Goal: Task Accomplishment & Management: Complete application form

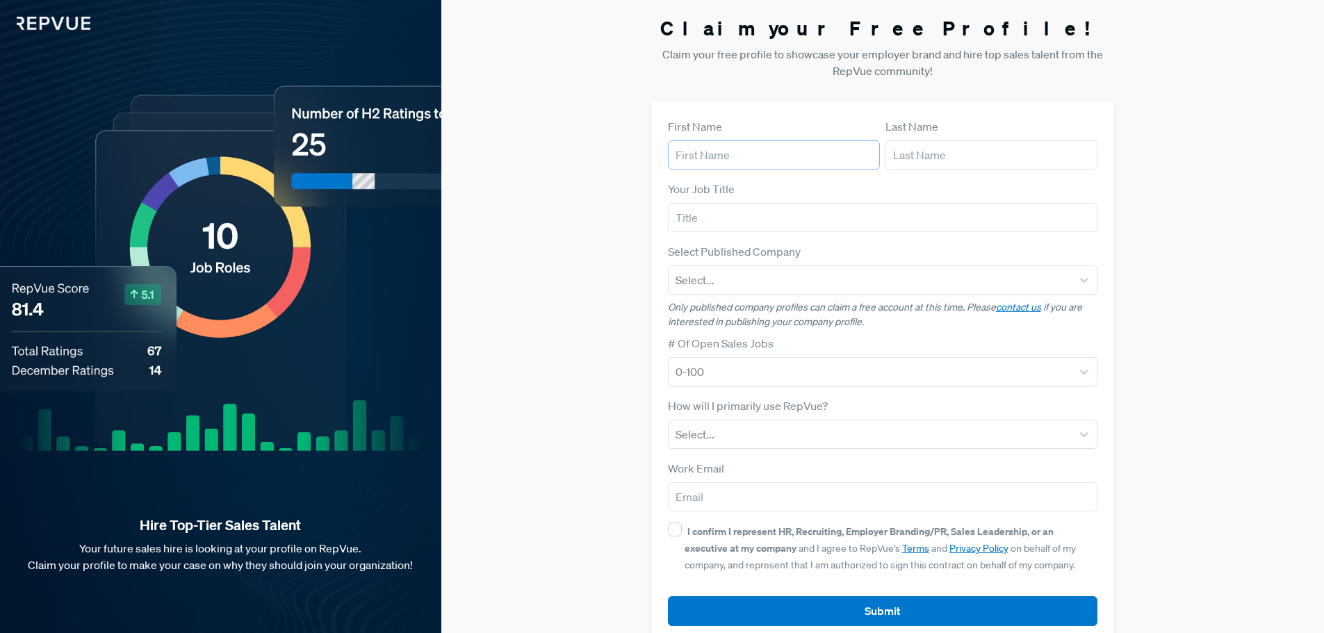
click at [759, 158] on input "text" at bounding box center [774, 154] width 212 height 29
type input "[PERSON_NAME]"
type input "Fiorentino"
type input "[PERSON_NAME][EMAIL_ADDRESS][PERSON_NAME][DOMAIN_NAME]"
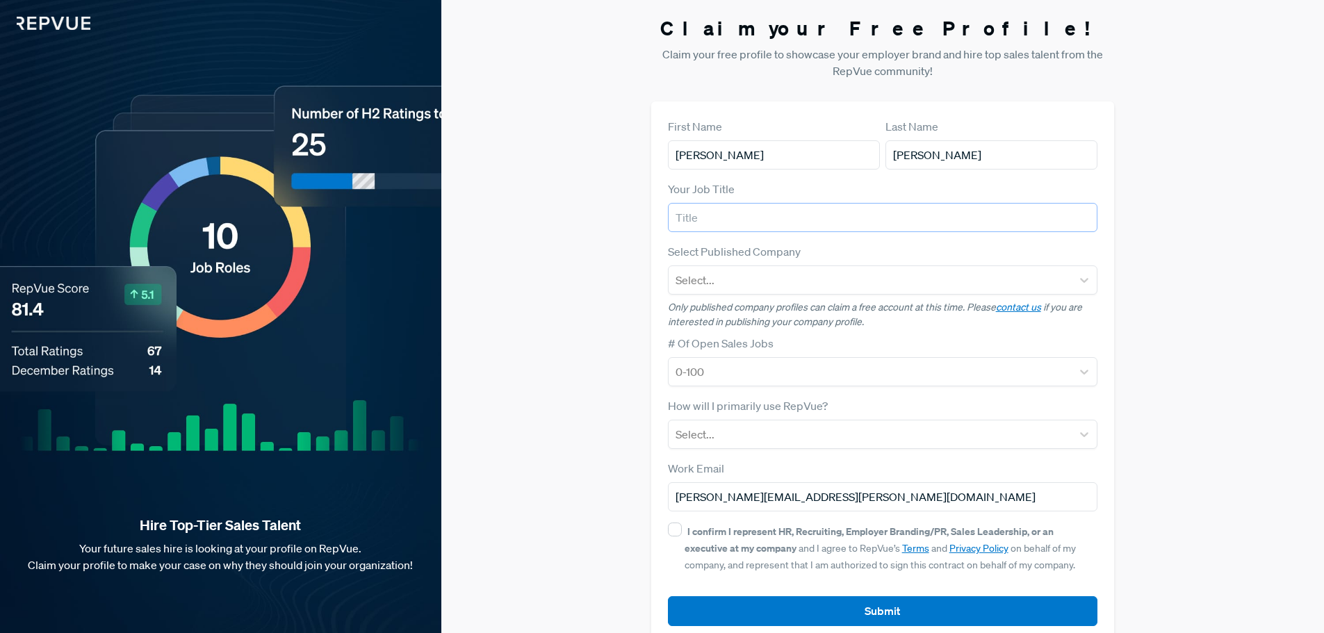
click at [776, 223] on input "text" at bounding box center [883, 217] width 430 height 29
type input "VP, Talent Acquisition"
click at [751, 275] on div at bounding box center [871, 279] width 390 height 19
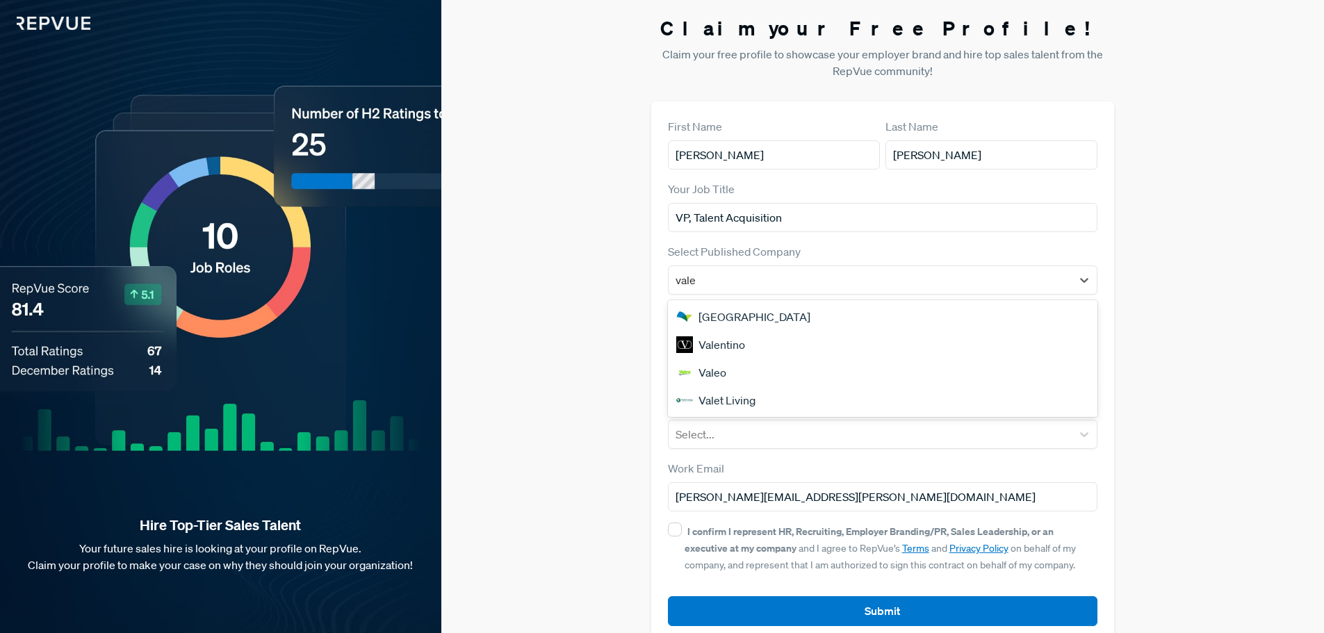
type input "valet"
click at [747, 321] on div "Valet Living" at bounding box center [883, 317] width 430 height 28
click at [753, 377] on div at bounding box center [871, 371] width 390 height 19
click at [1164, 371] on div "Claim your Free Profile! Claim your free profile to showcase your employer bran…" at bounding box center [882, 330] width 883 height 660
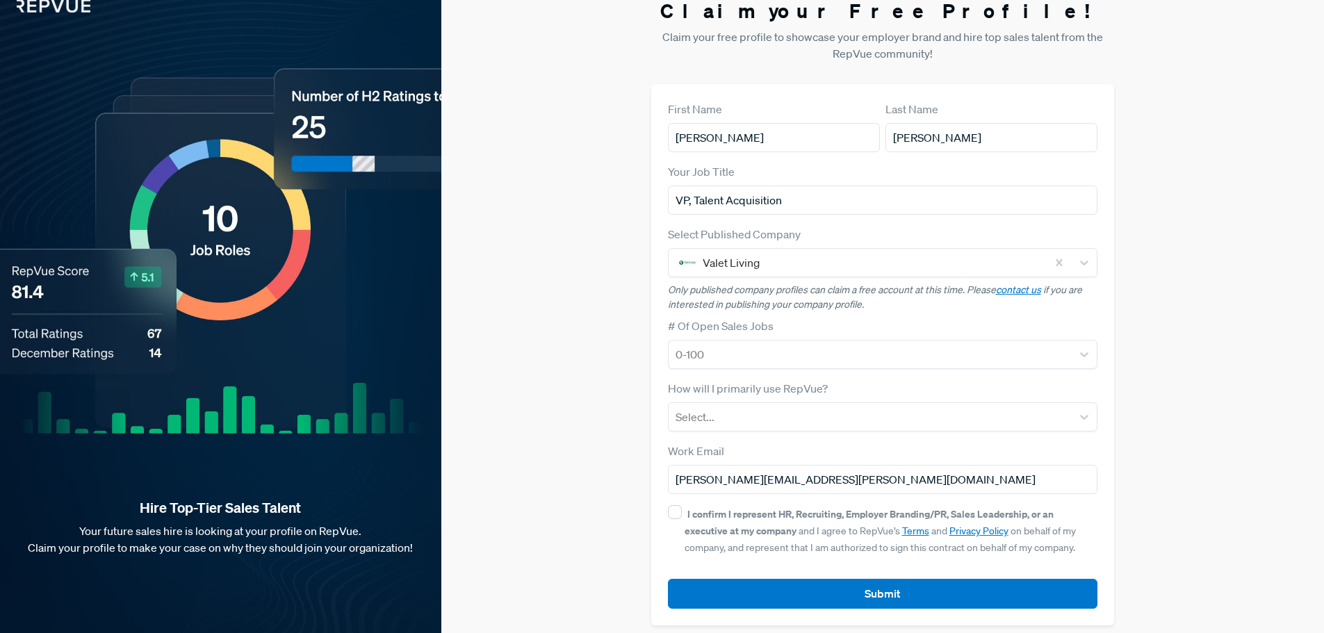
scroll to position [26, 0]
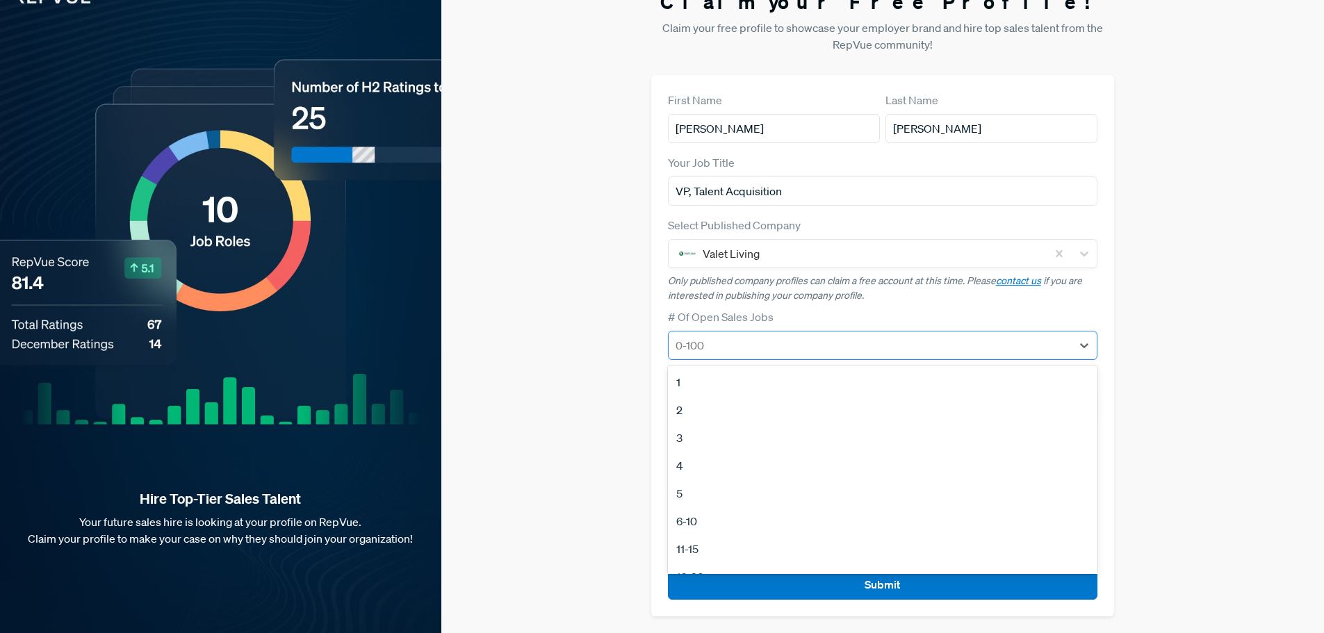
click at [853, 357] on div "0-100" at bounding box center [871, 345] width 404 height 25
click at [685, 520] on div "6-10" at bounding box center [883, 521] width 430 height 28
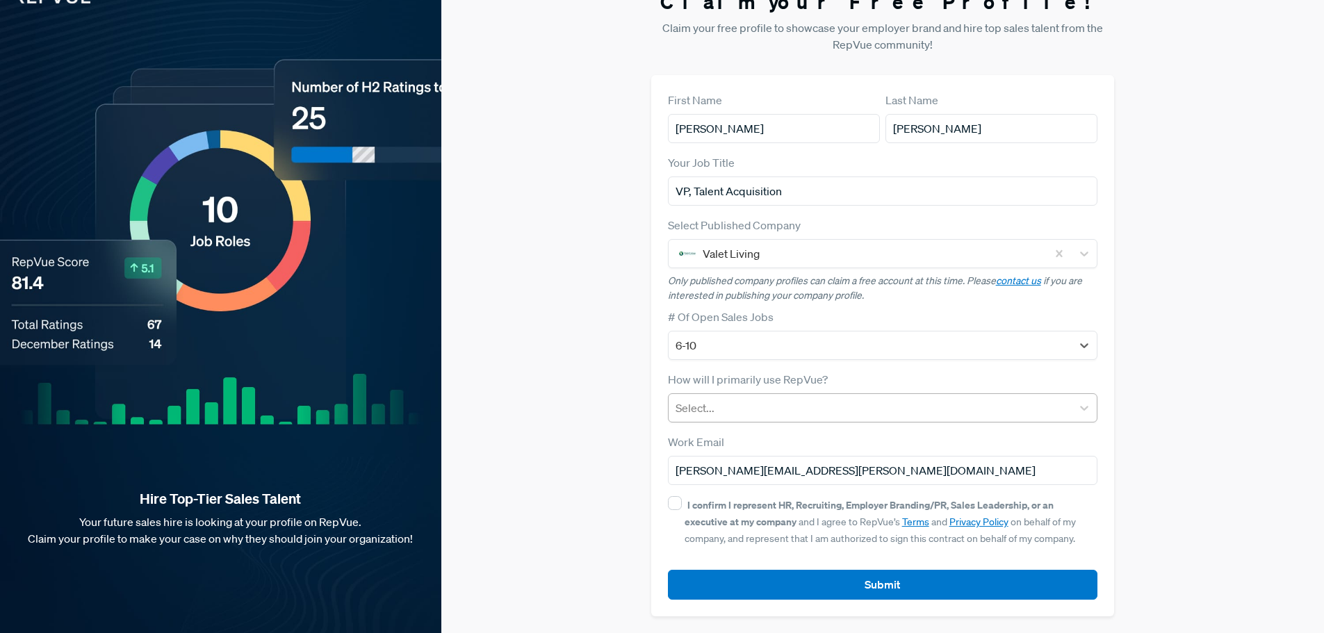
click at [742, 412] on div at bounding box center [871, 407] width 390 height 19
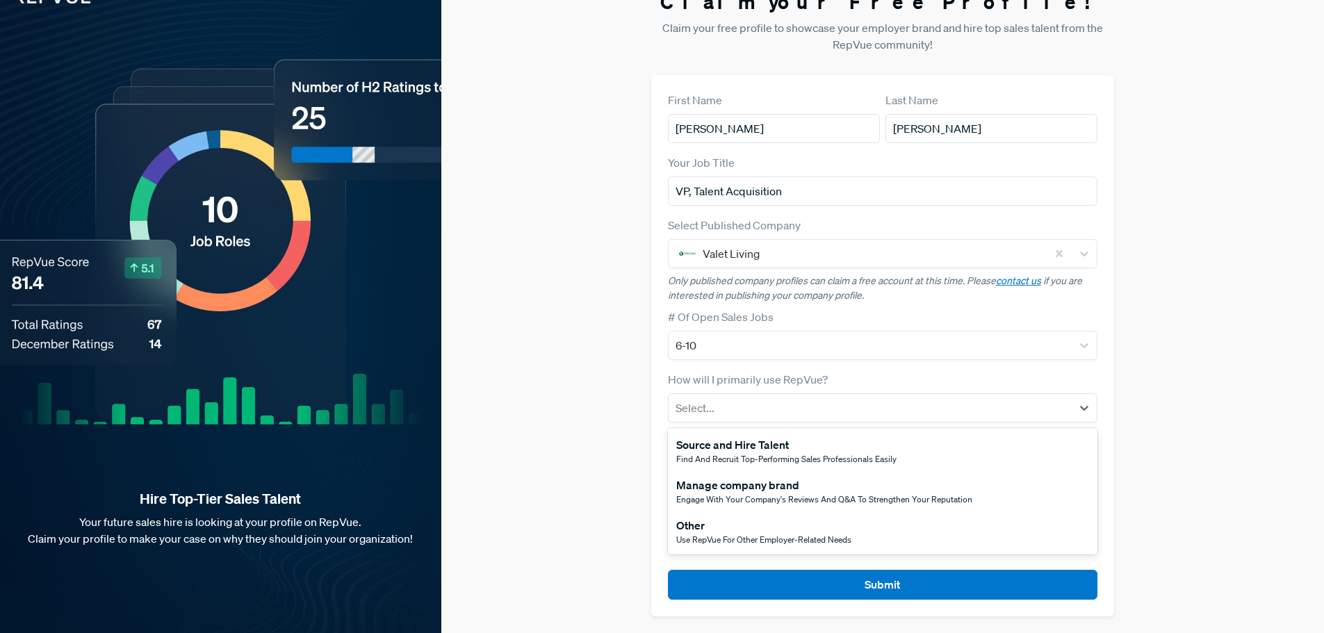
click at [771, 457] on span "Find and recruit top-performing sales professionals easily" at bounding box center [786, 459] width 220 height 12
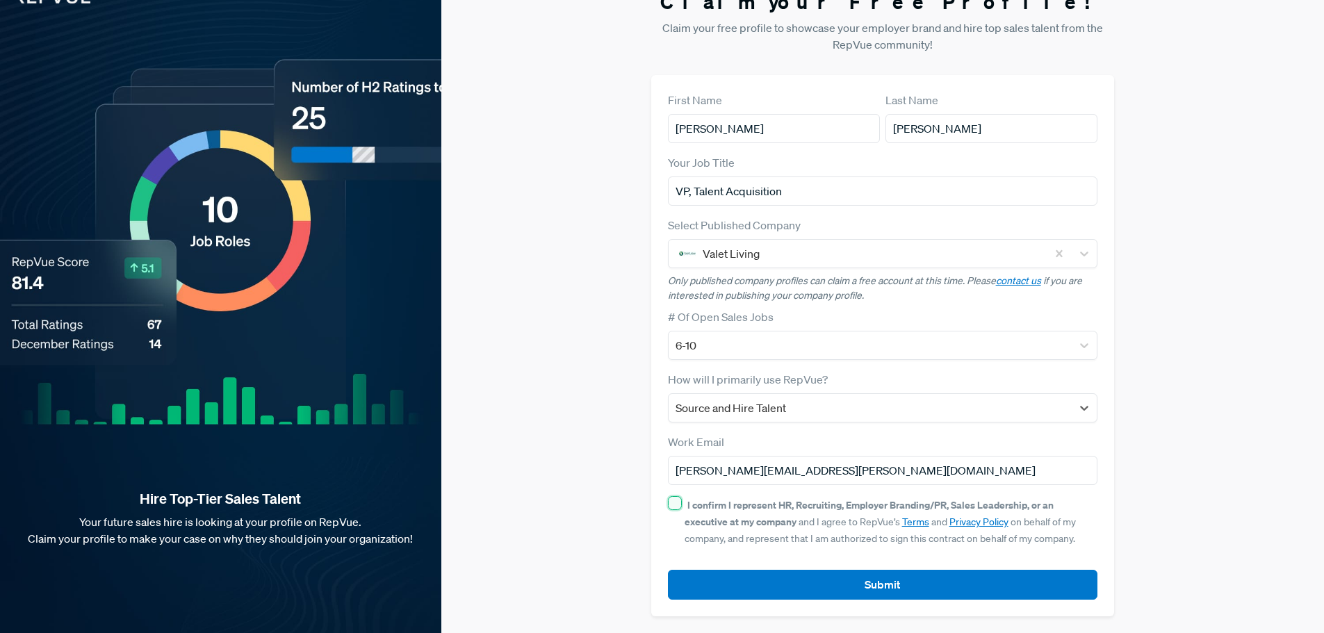
click at [671, 503] on input "I confirm I represent HR, Recruiting, Employer Branding/PR, Sales Leadership, o…" at bounding box center [675, 503] width 14 height 14
checkbox input "true"
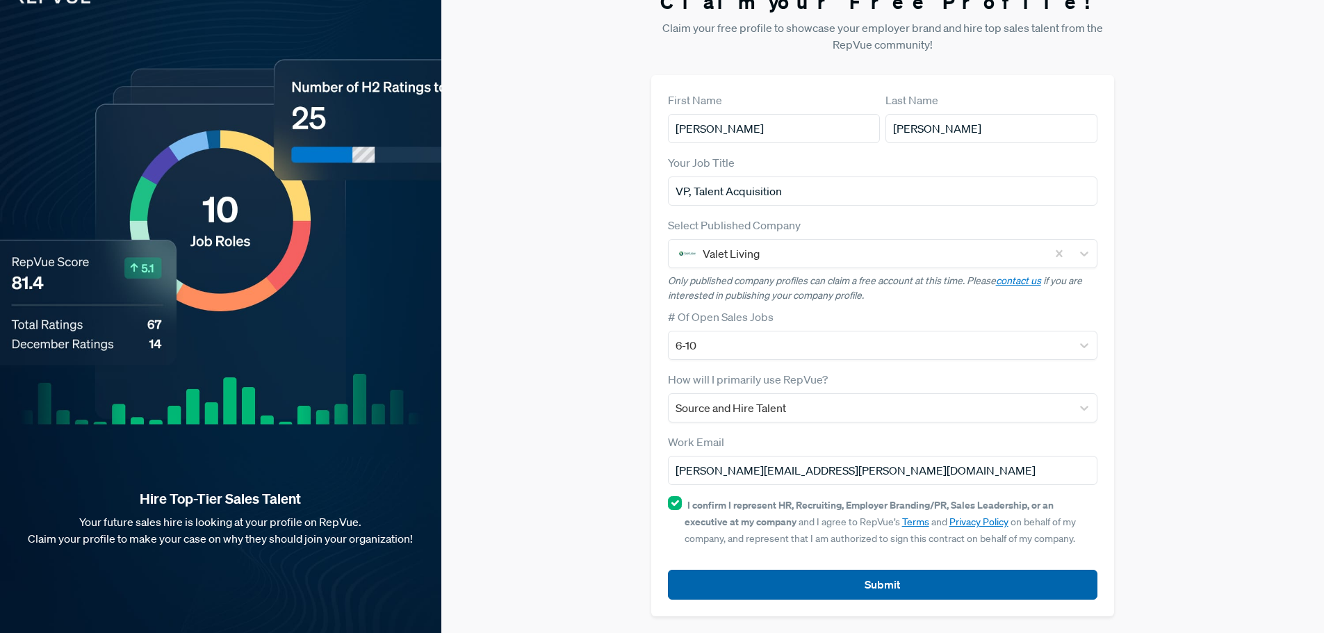
click at [734, 591] on button "Submit" at bounding box center [883, 585] width 430 height 30
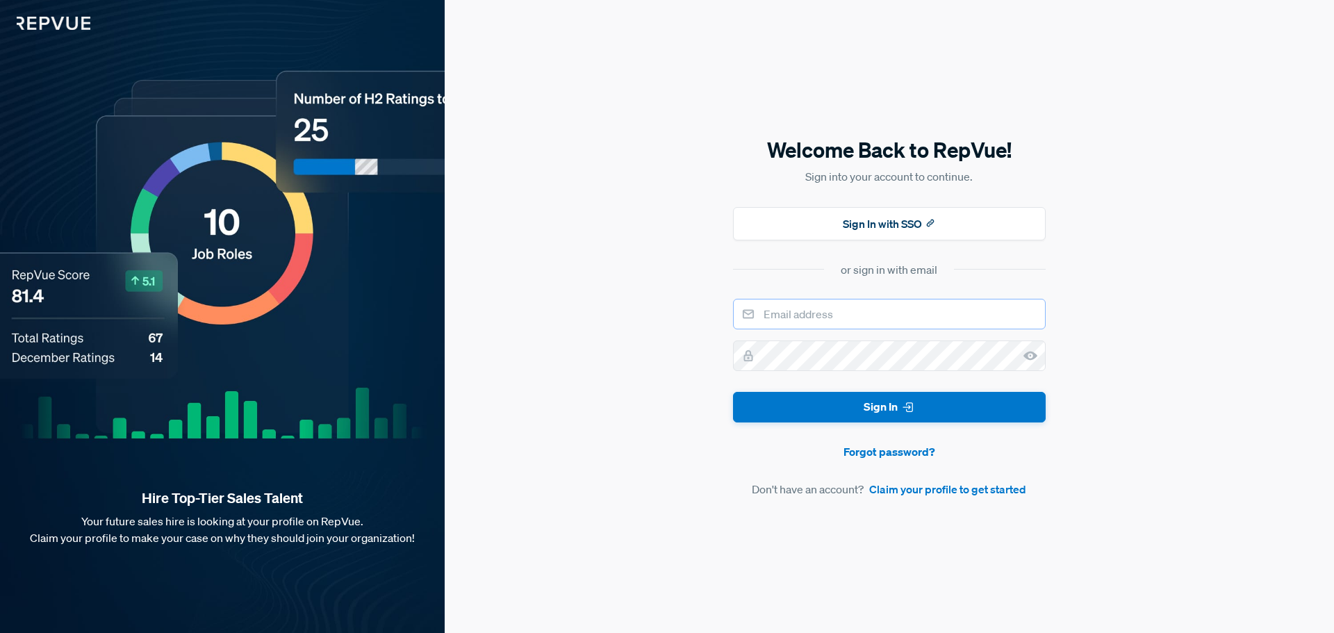
click at [819, 321] on input "email" at bounding box center [889, 314] width 313 height 31
type input "[PERSON_NAME][EMAIL_ADDRESS][PERSON_NAME][DOMAIN_NAME]"
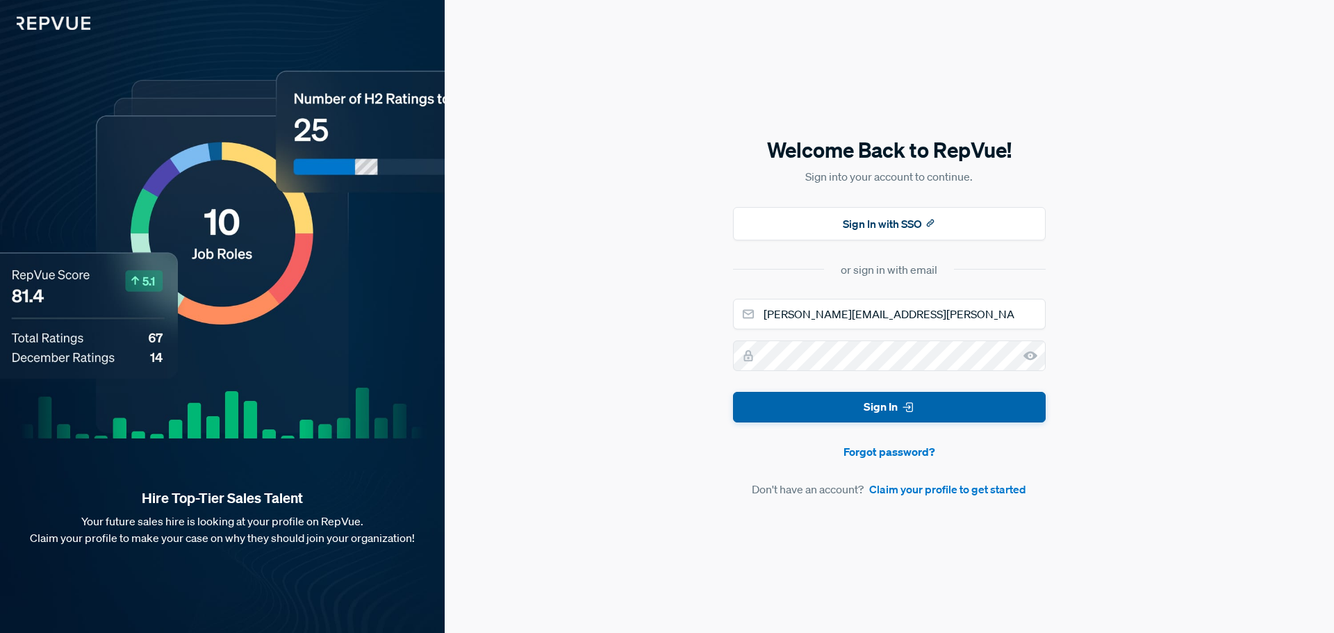
click at [872, 416] on button "Sign In" at bounding box center [889, 407] width 313 height 31
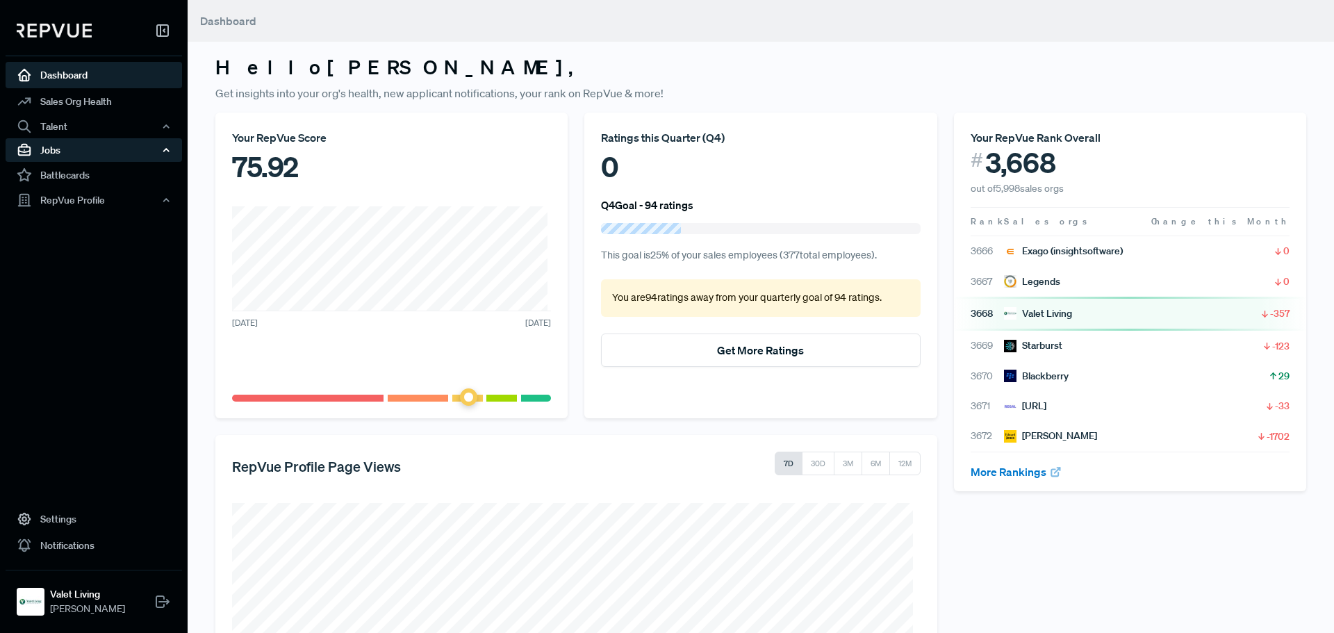
click at [99, 147] on div "Jobs" at bounding box center [94, 150] width 177 height 24
click at [61, 194] on link "Job Ads" at bounding box center [112, 199] width 177 height 22
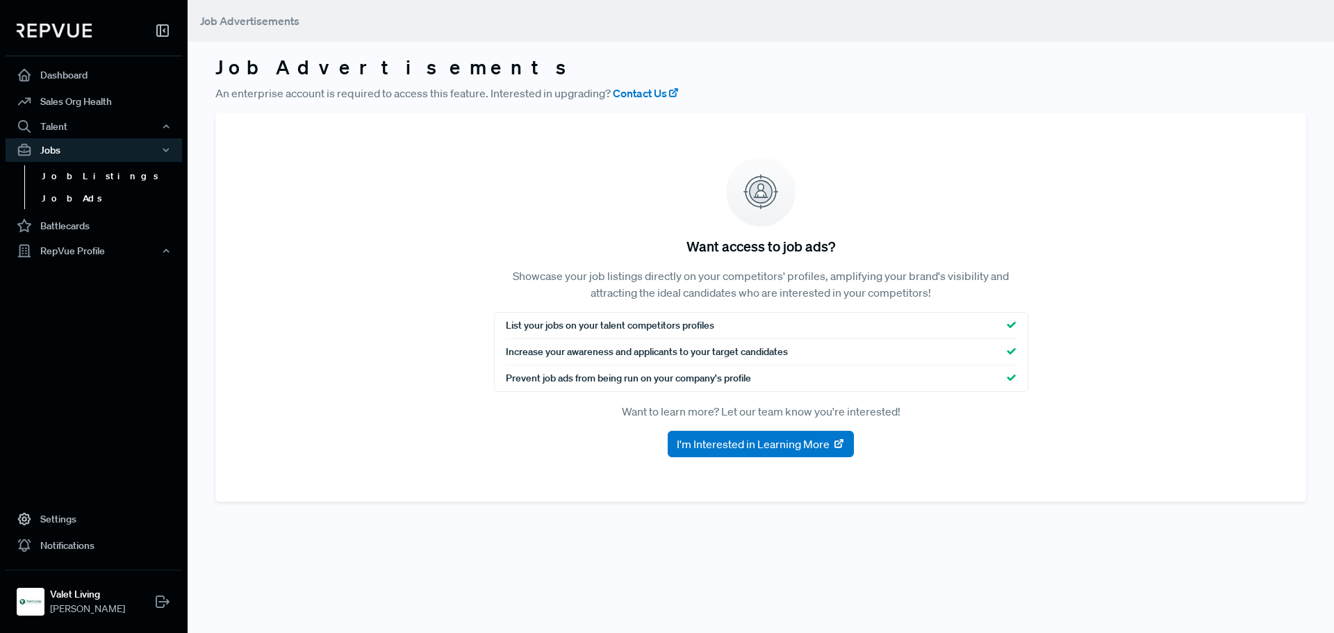
click at [84, 176] on link "Job Listings" at bounding box center [112, 176] width 177 height 22
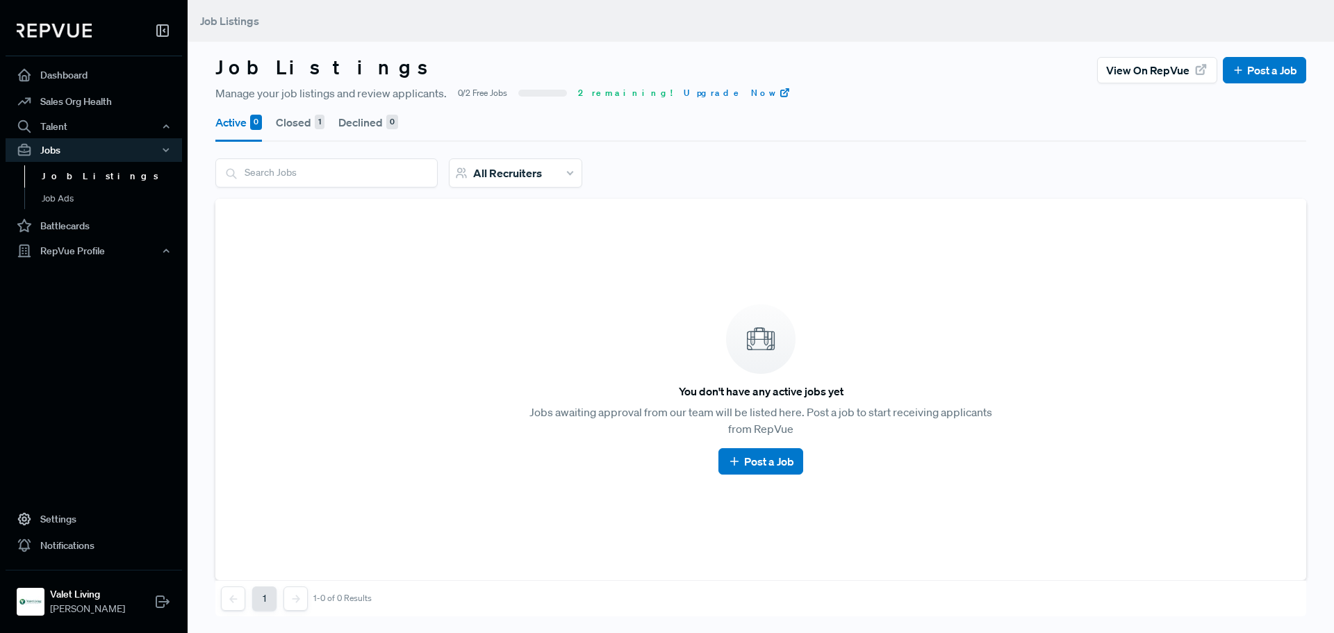
click at [297, 122] on button "Closed 1" at bounding box center [300, 122] width 49 height 39
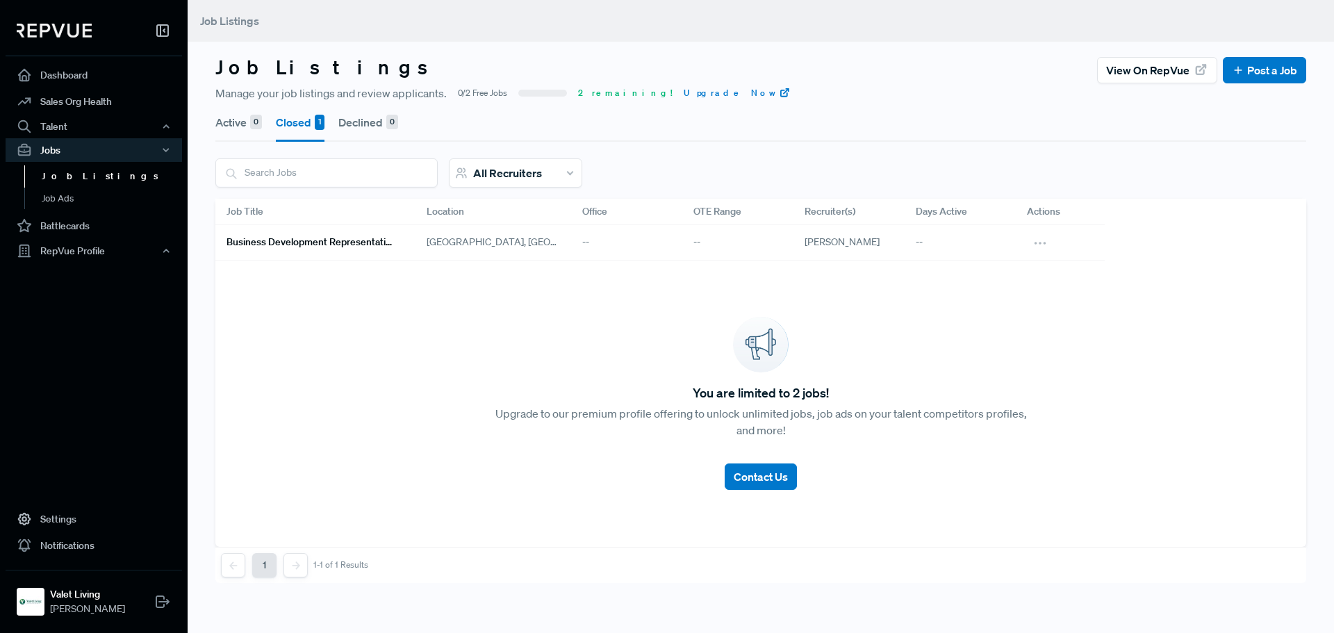
click at [234, 118] on button "Active 0" at bounding box center [238, 122] width 47 height 39
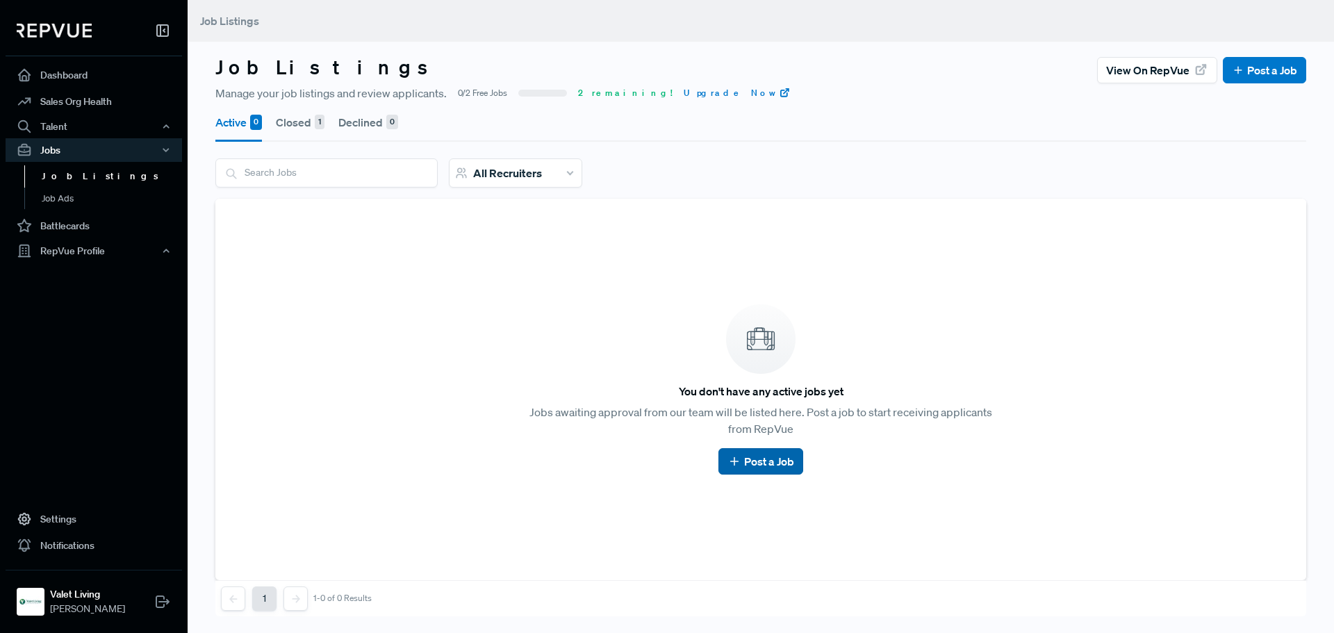
click at [767, 469] on link "Post a Job" at bounding box center [761, 461] width 66 height 17
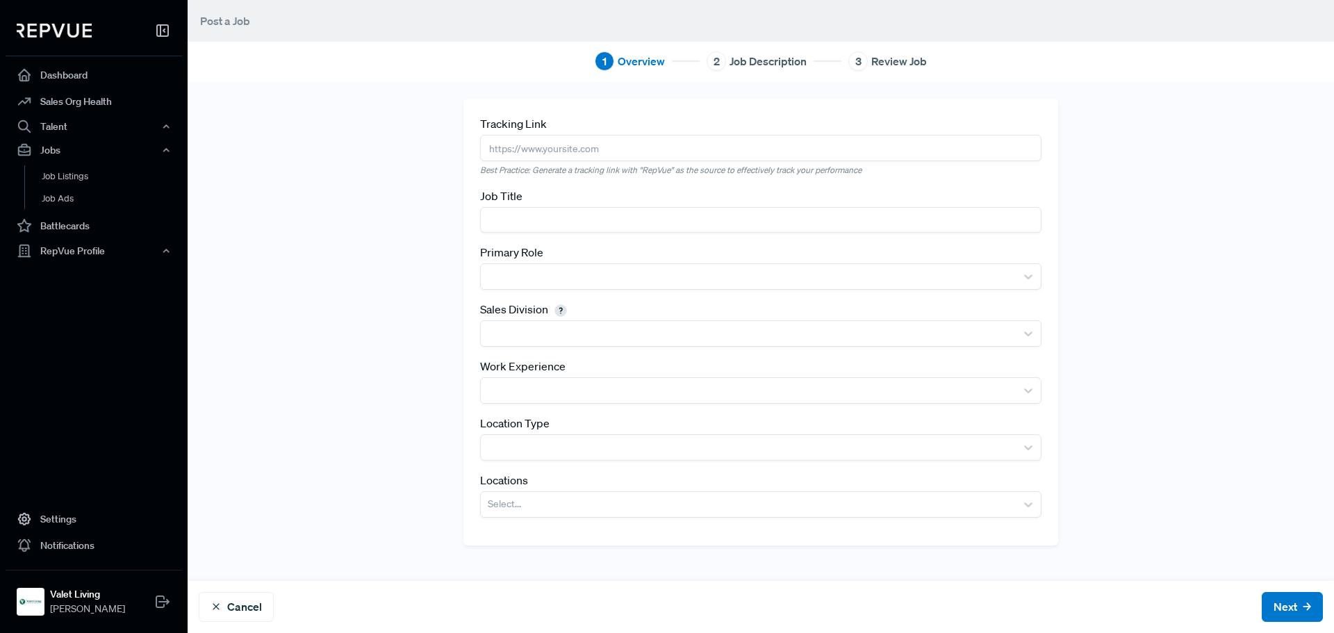
click at [591, 145] on input "text" at bounding box center [761, 148] width 562 height 26
paste input "[URL][DOMAIN_NAME]"
type input "[URL][DOMAIN_NAME]"
click at [564, 224] on input "text" at bounding box center [761, 220] width 562 height 26
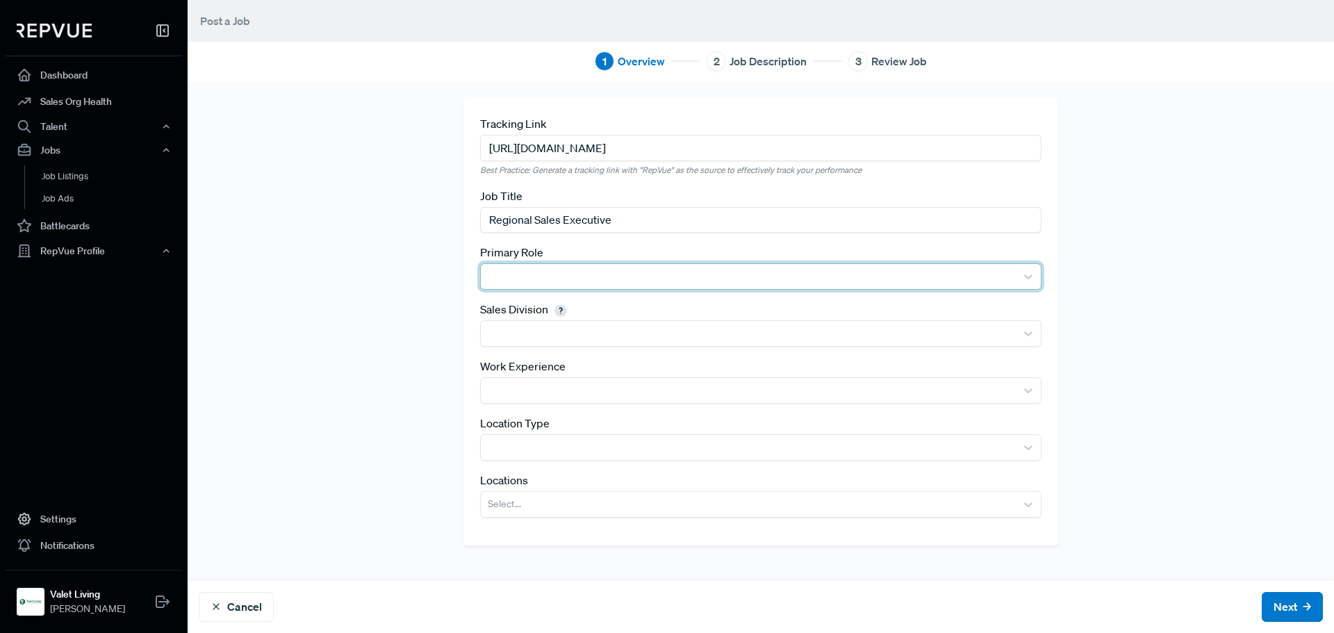
type input "Regional Sales Executive"
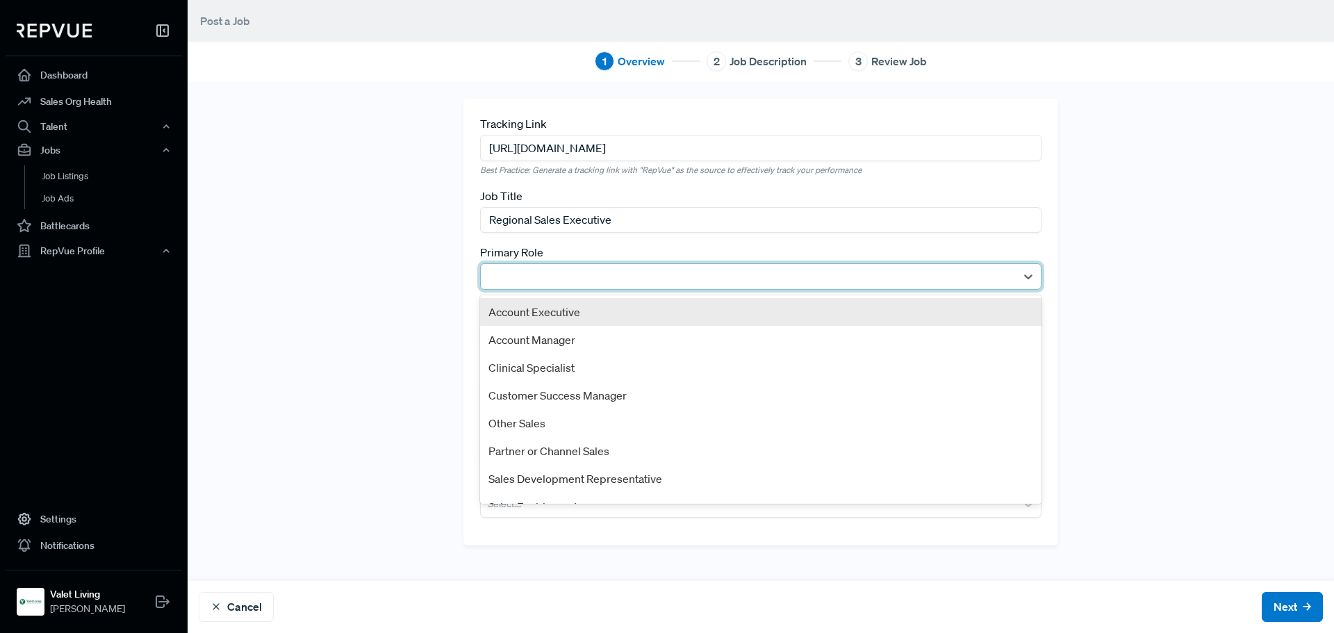
click at [733, 265] on div at bounding box center [748, 276] width 535 height 25
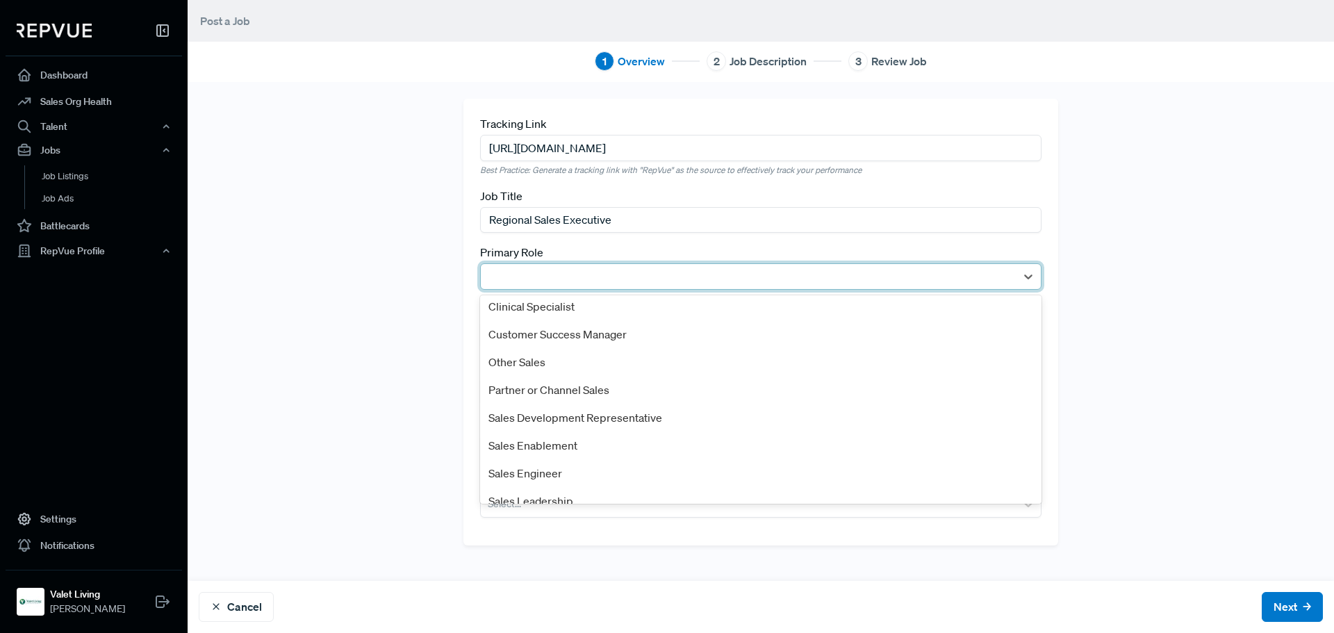
scroll to position [75, 0]
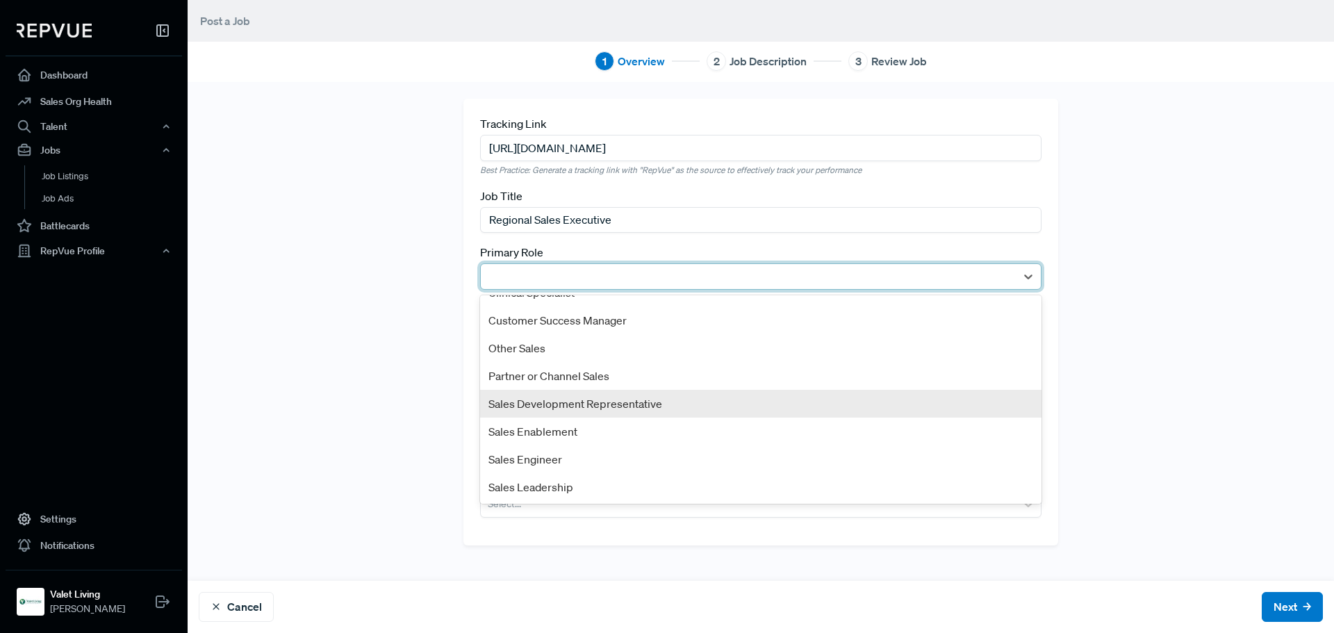
click at [560, 404] on div "Sales Development Representative" at bounding box center [761, 404] width 562 height 28
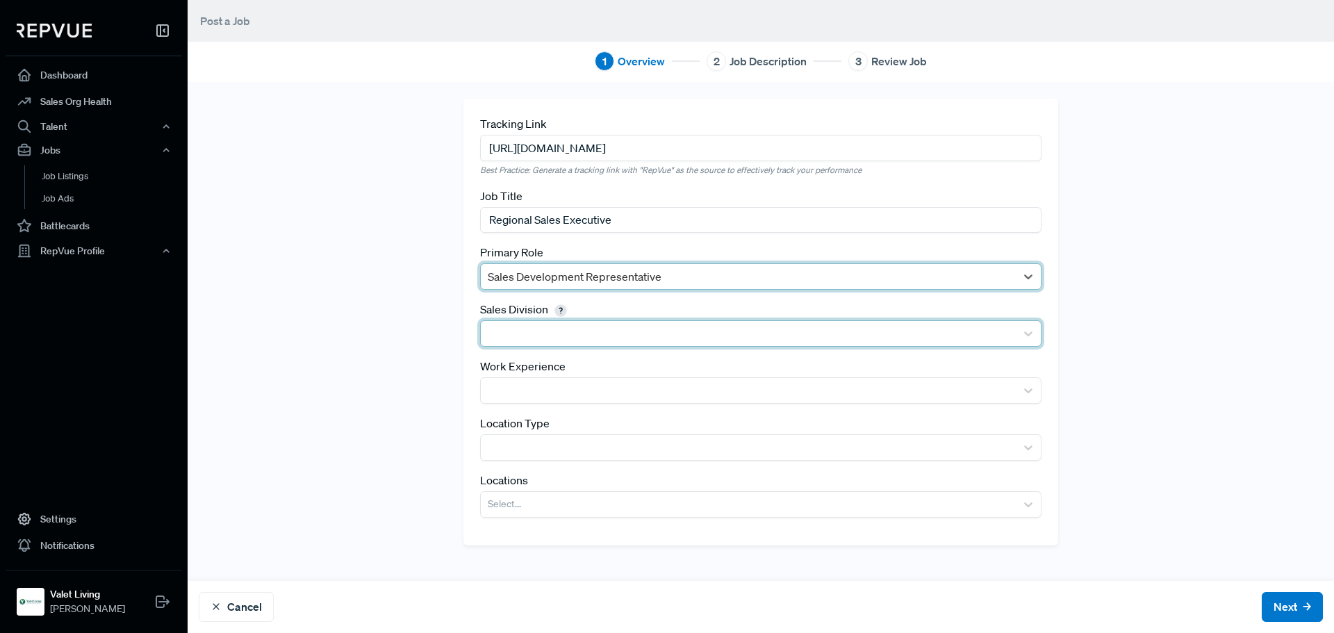
click at [572, 340] on div at bounding box center [748, 333] width 521 height 19
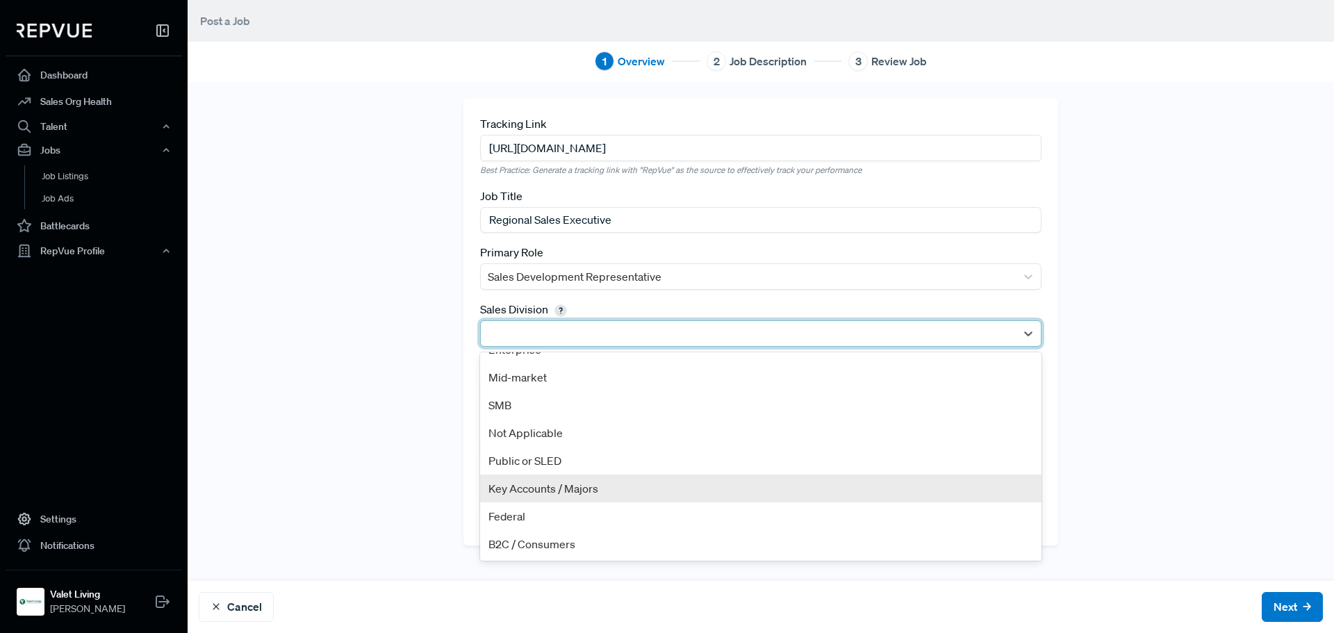
scroll to position [0, 0]
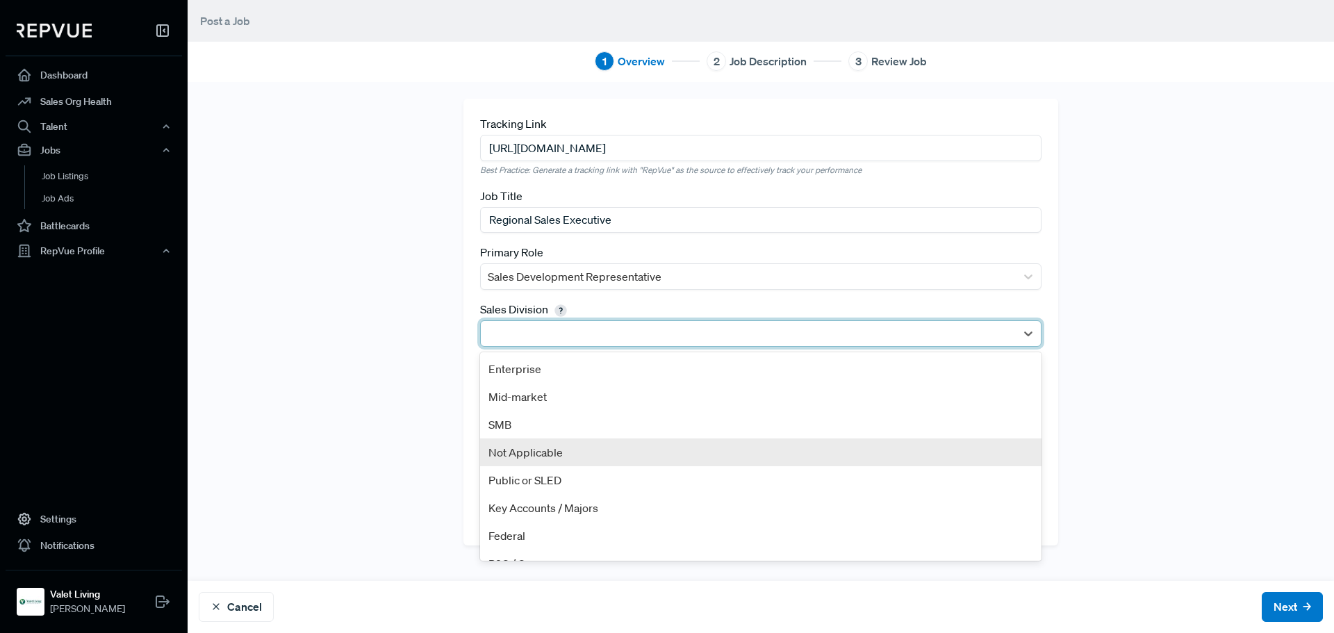
click at [528, 445] on div "Not Applicable" at bounding box center [761, 453] width 562 height 28
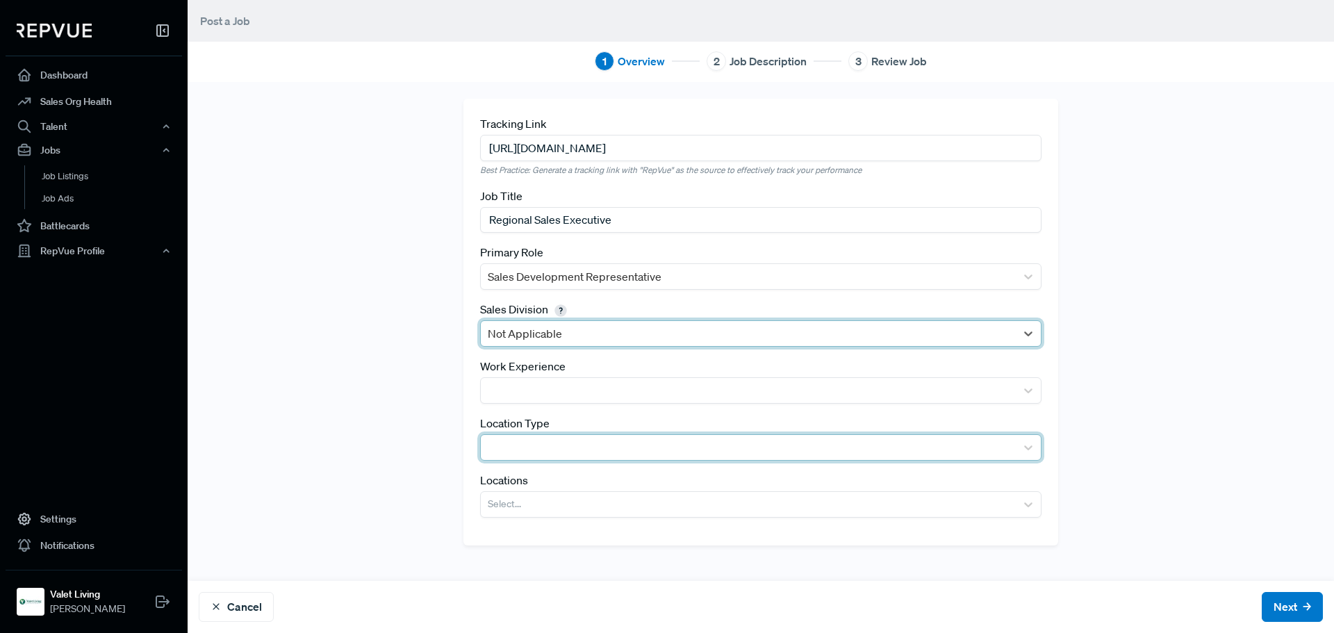
click at [759, 457] on div at bounding box center [748, 447] width 521 height 19
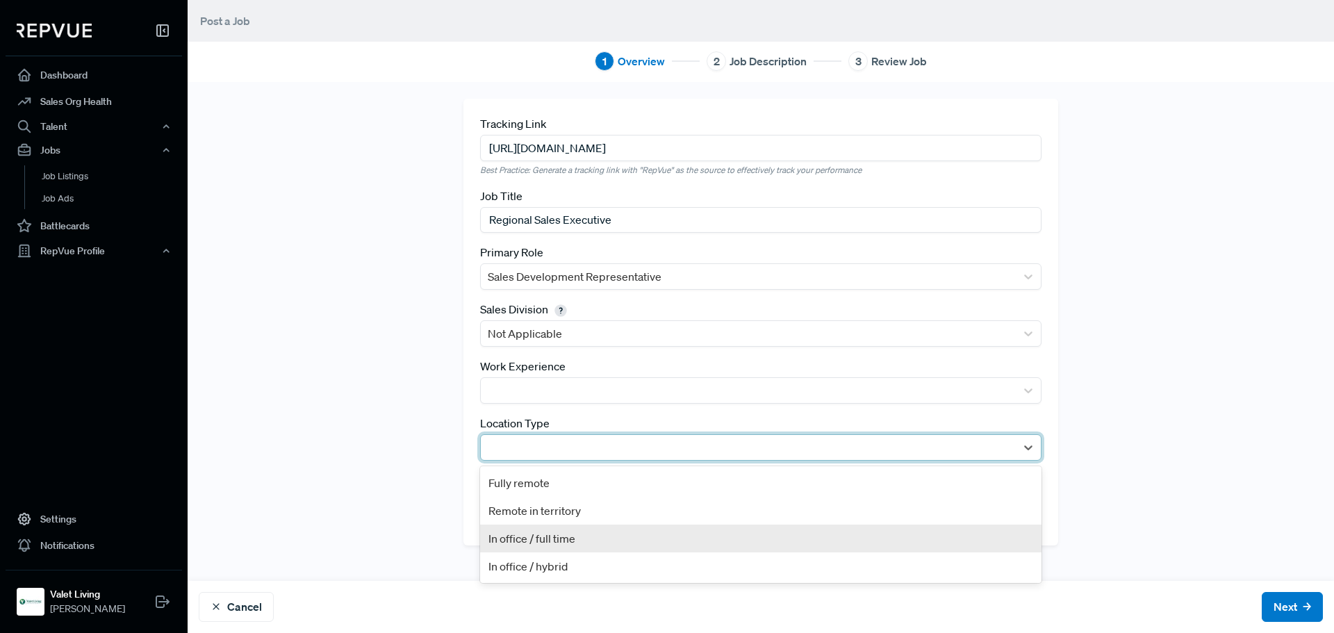
click at [402, 424] on div "Tracking Link [URL][DOMAIN_NAME] Best Practice: Generate a tracking link with "…" at bounding box center [760, 332] width 917 height 466
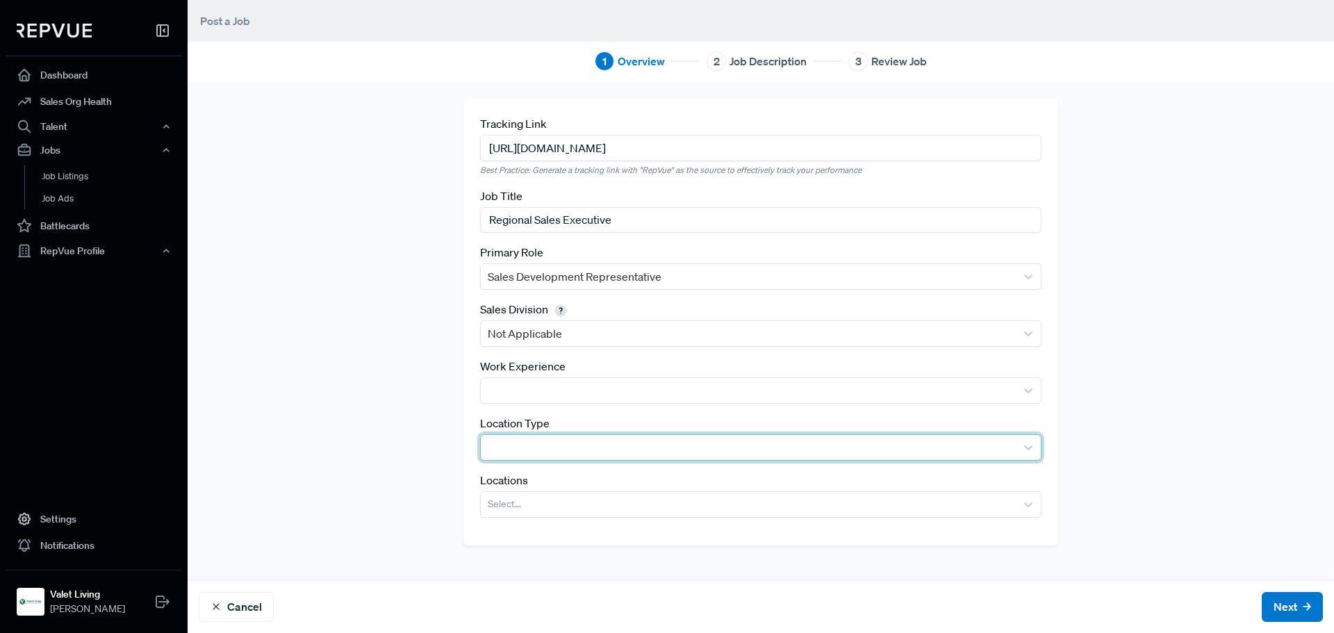
click at [565, 459] on div at bounding box center [748, 447] width 535 height 25
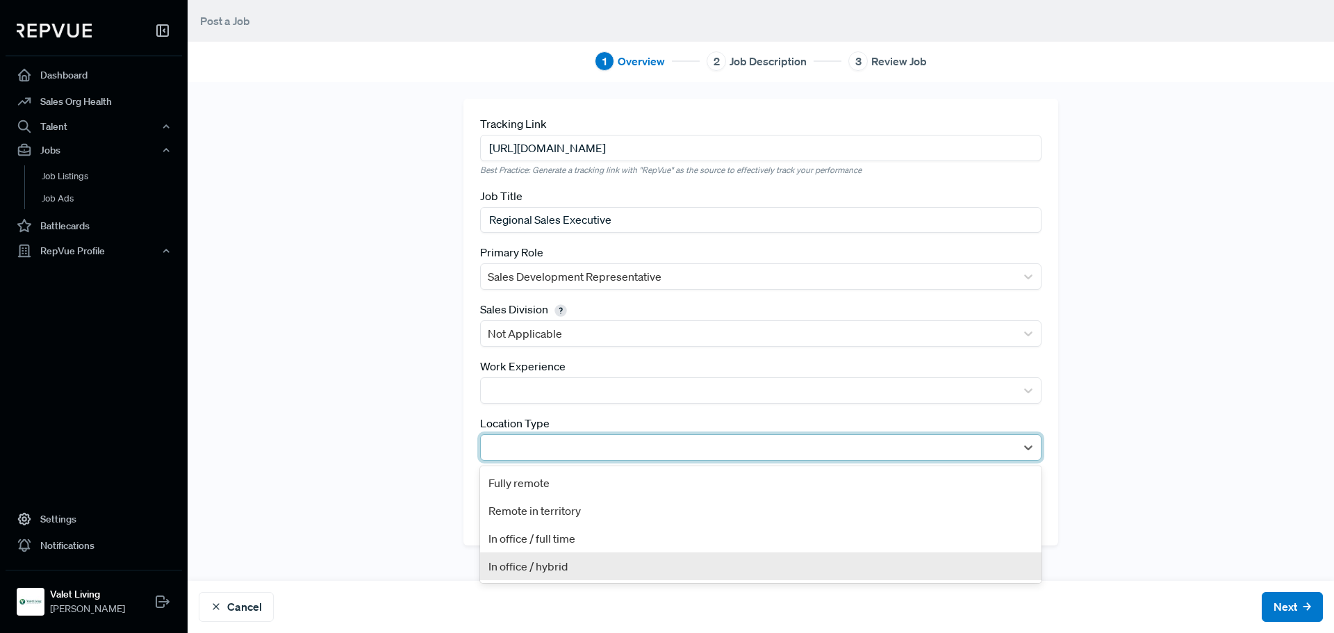
click at [534, 566] on div "In office / hybrid" at bounding box center [761, 567] width 562 height 28
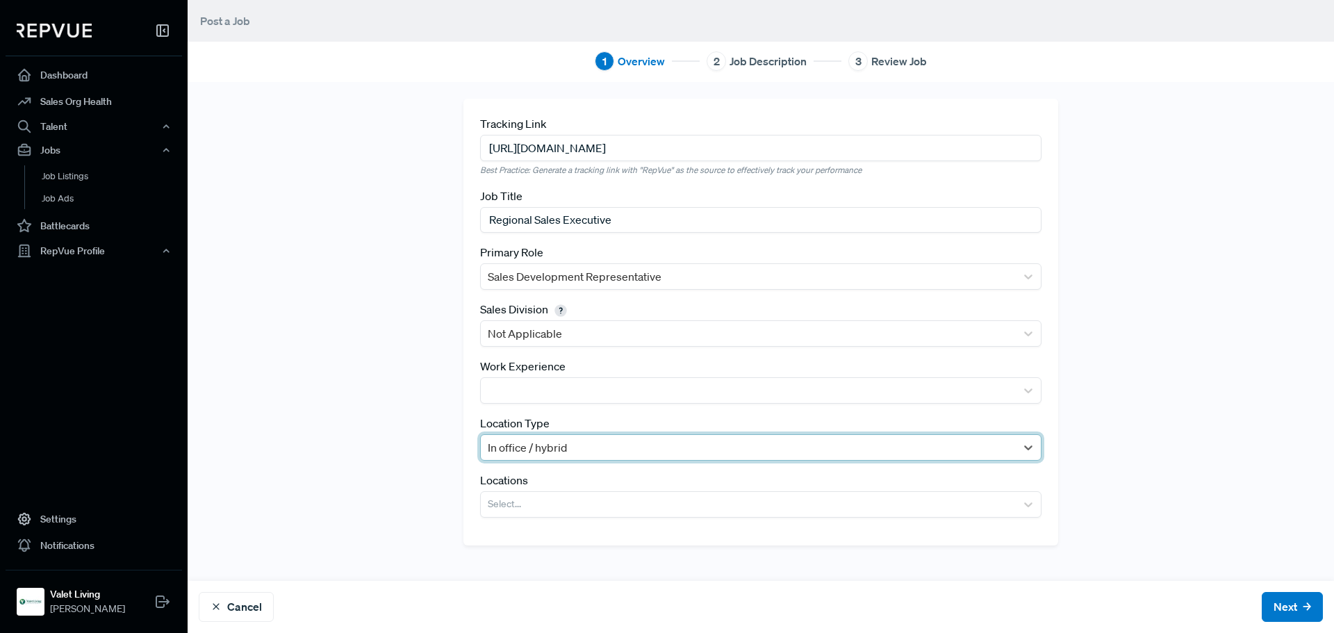
click at [537, 451] on div at bounding box center [748, 447] width 521 height 19
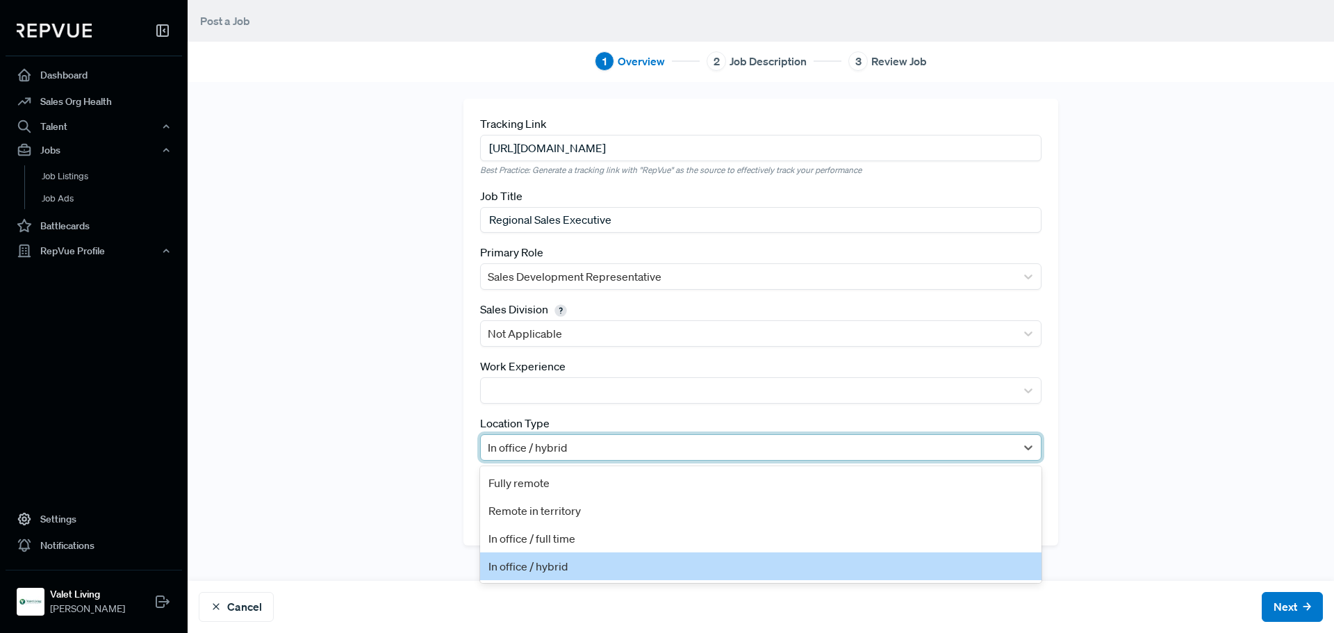
click at [381, 473] on div "Tracking Link [URL][DOMAIN_NAME] Best Practice: Generate a tracking link with "…" at bounding box center [760, 332] width 917 height 466
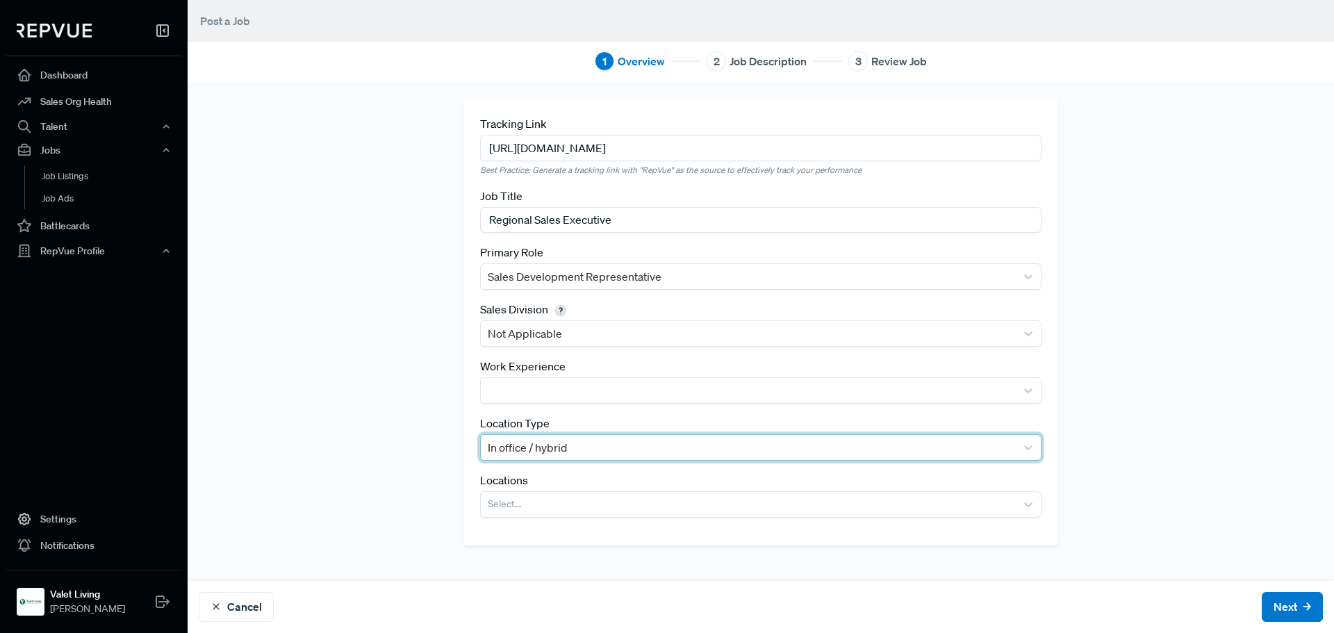
click at [529, 448] on div at bounding box center [748, 447] width 521 height 19
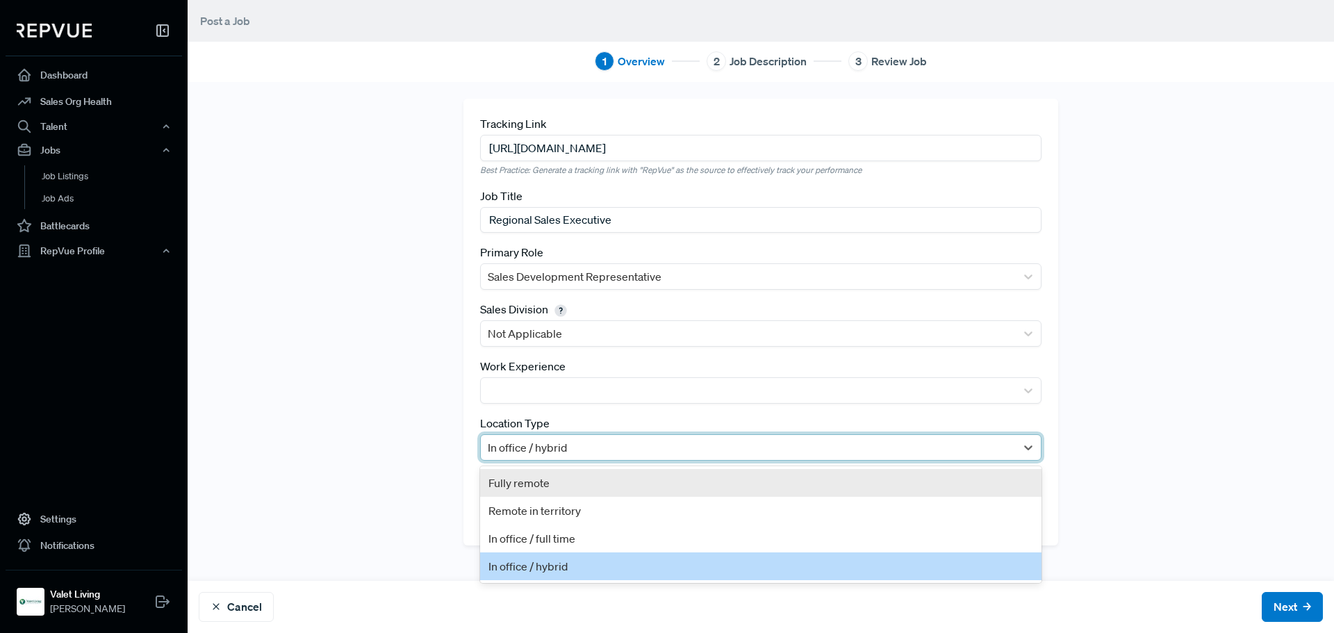
click at [466, 430] on div "Tracking Link [URL][DOMAIN_NAME] Best Practice: Generate a tracking link with "…" at bounding box center [761, 322] width 595 height 446
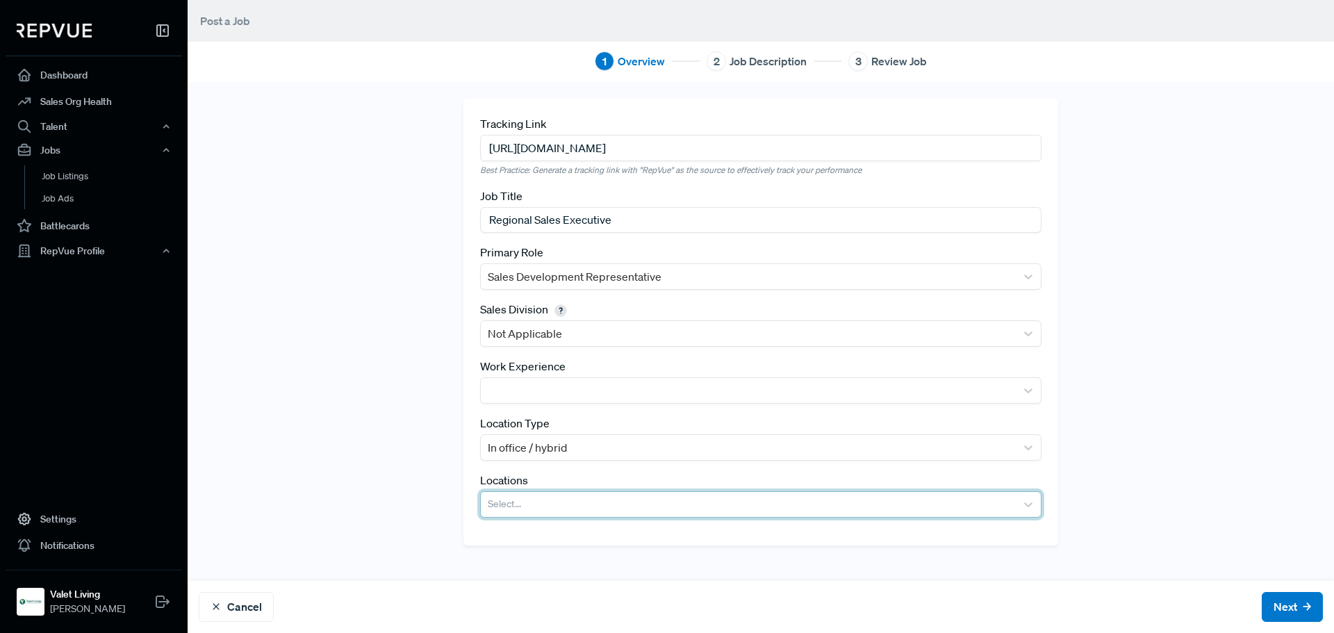
click at [524, 511] on div at bounding box center [748, 504] width 521 height 19
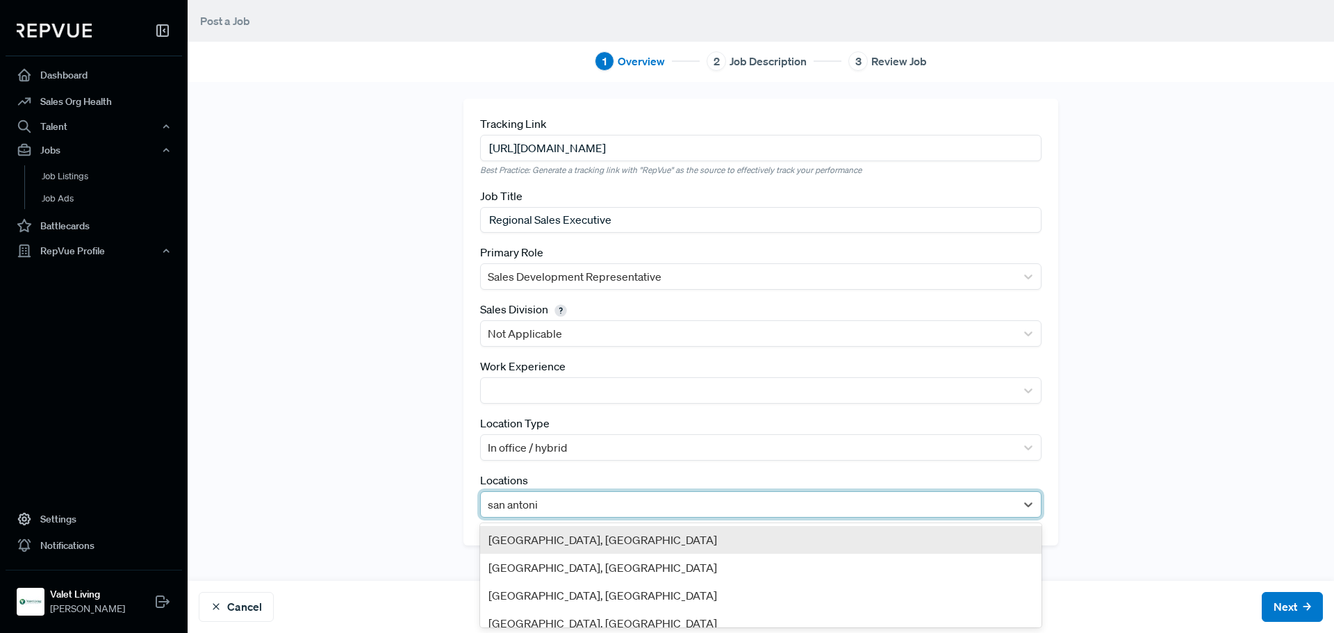
type input "san antonio"
click at [606, 548] on div "[GEOGRAPHIC_DATA], [GEOGRAPHIC_DATA]" at bounding box center [761, 540] width 562 height 28
type input "austin"
click at [703, 539] on div "[GEOGRAPHIC_DATA], [GEOGRAPHIC_DATA]" at bounding box center [761, 540] width 562 height 28
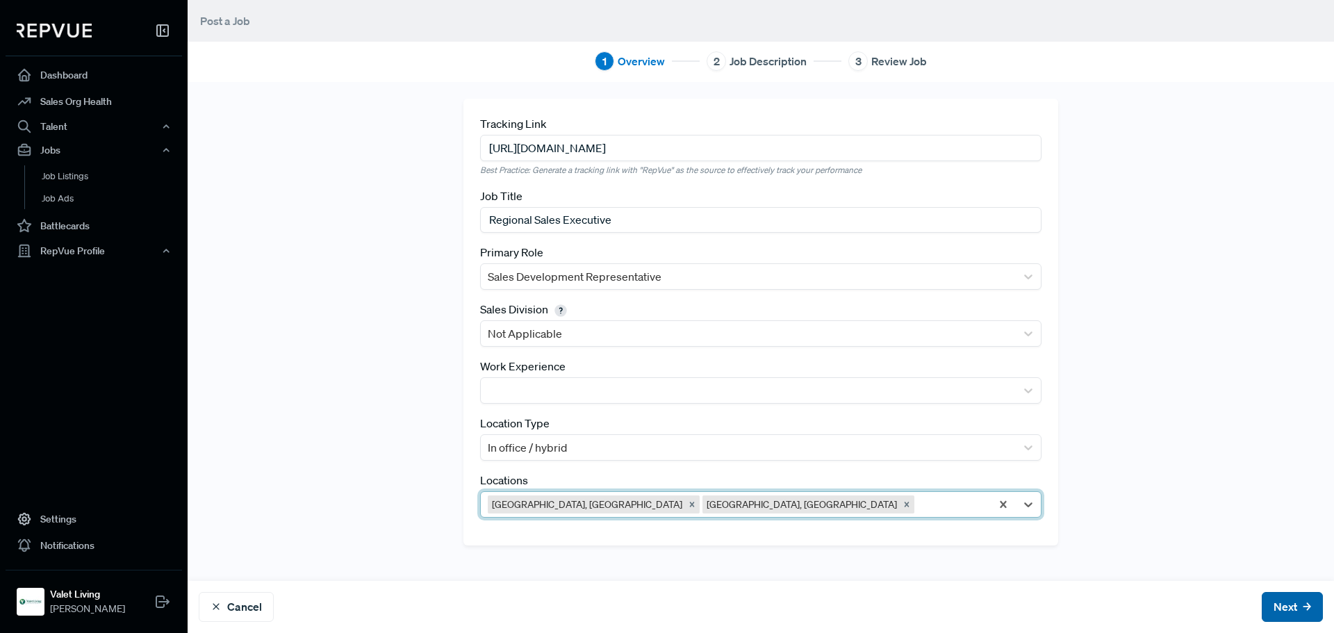
click at [1279, 602] on button "Next" at bounding box center [1292, 607] width 61 height 30
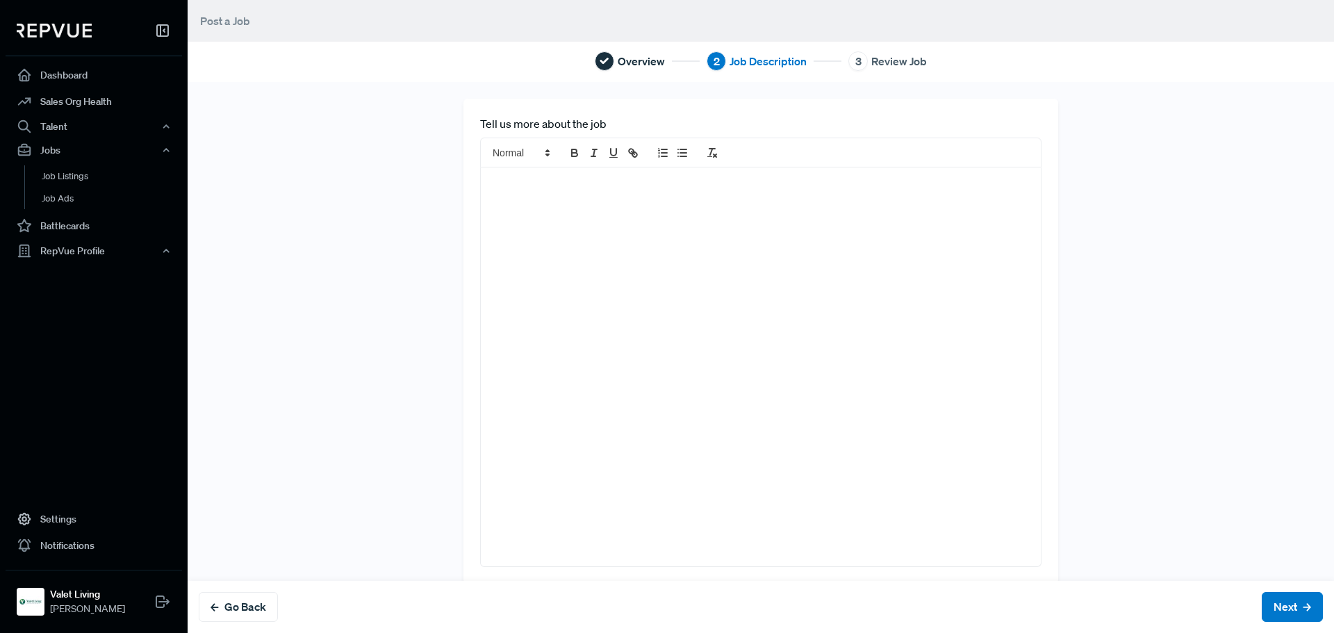
click at [557, 228] on div at bounding box center [761, 366] width 560 height 399
click at [590, 167] on p "To enrich screen reader interactions, please activate Accessibility in Grammarl…" at bounding box center [760, 163] width 539 height 14
click at [555, 179] on div "To enrich screen reader interactions, please activate Accessibility in Grammarl…" at bounding box center [761, 347] width 560 height 399
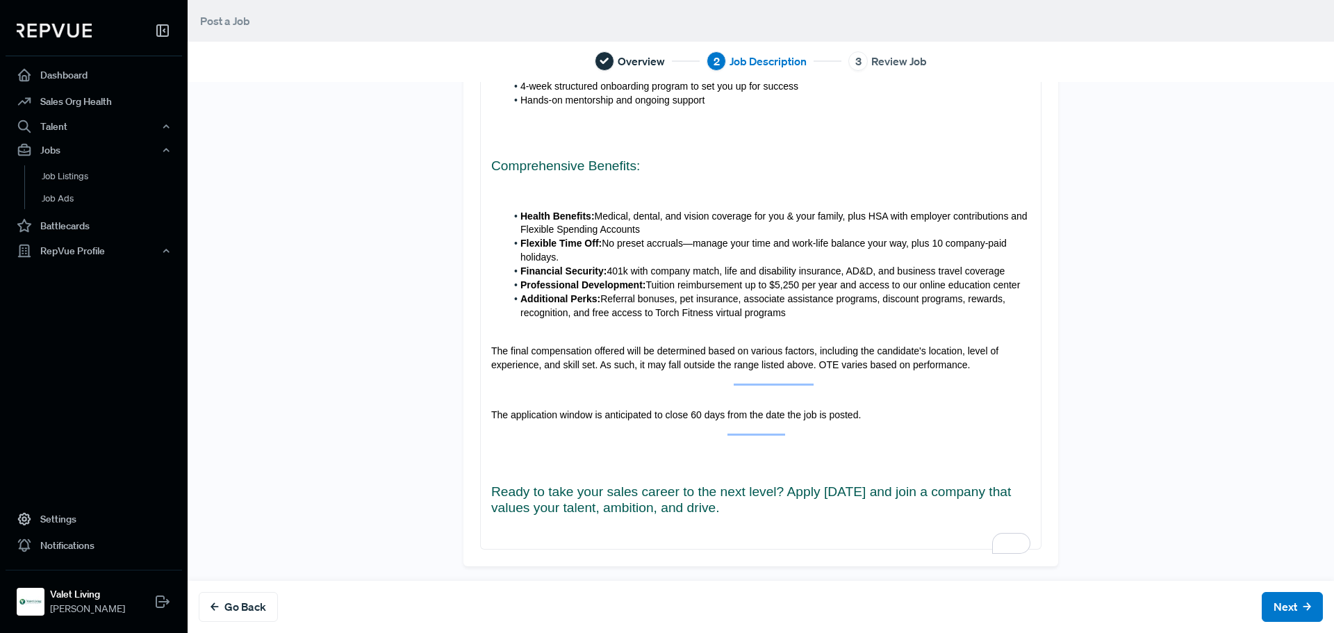
scroll to position [1541, 0]
click at [1262, 592] on button "Next" at bounding box center [1292, 607] width 61 height 30
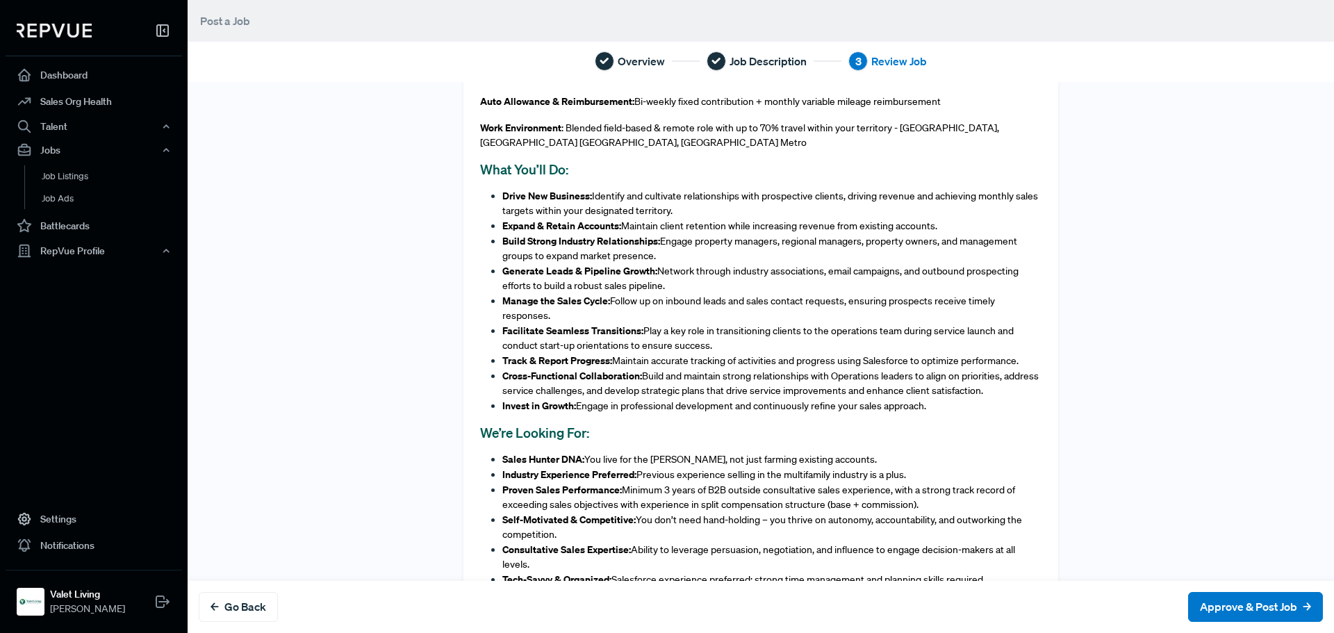
scroll to position [1043, 0]
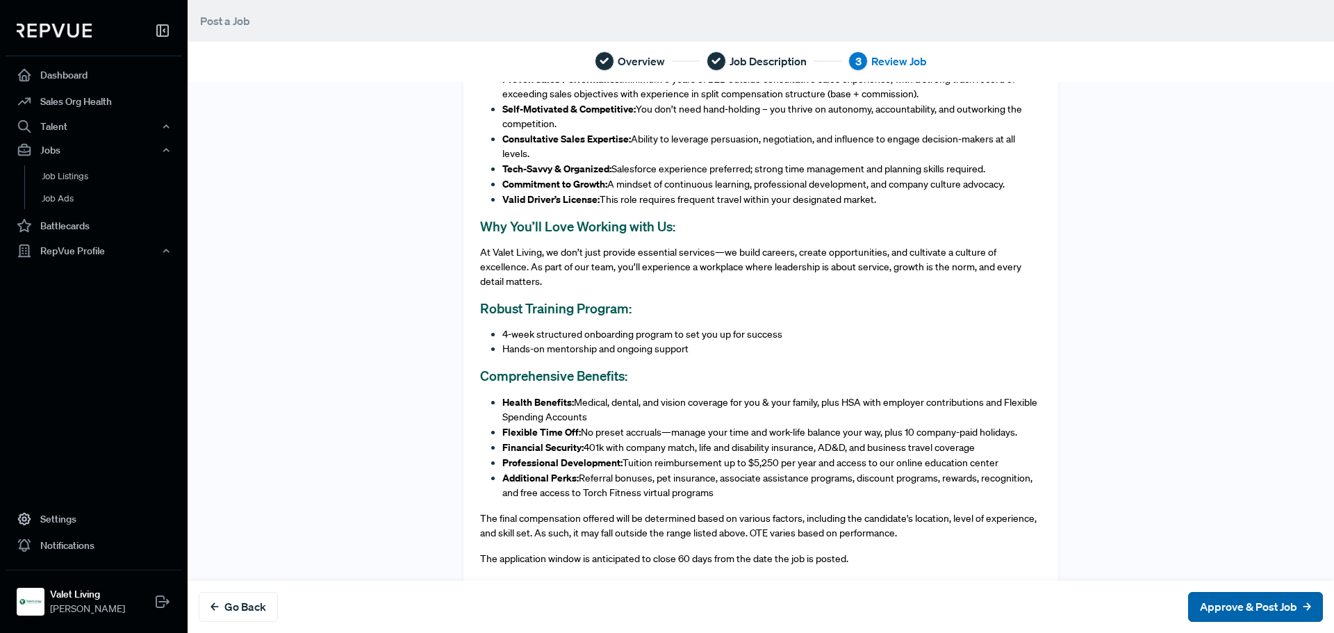
click at [1214, 605] on button "Approve & Post Job" at bounding box center [1255, 607] width 135 height 30
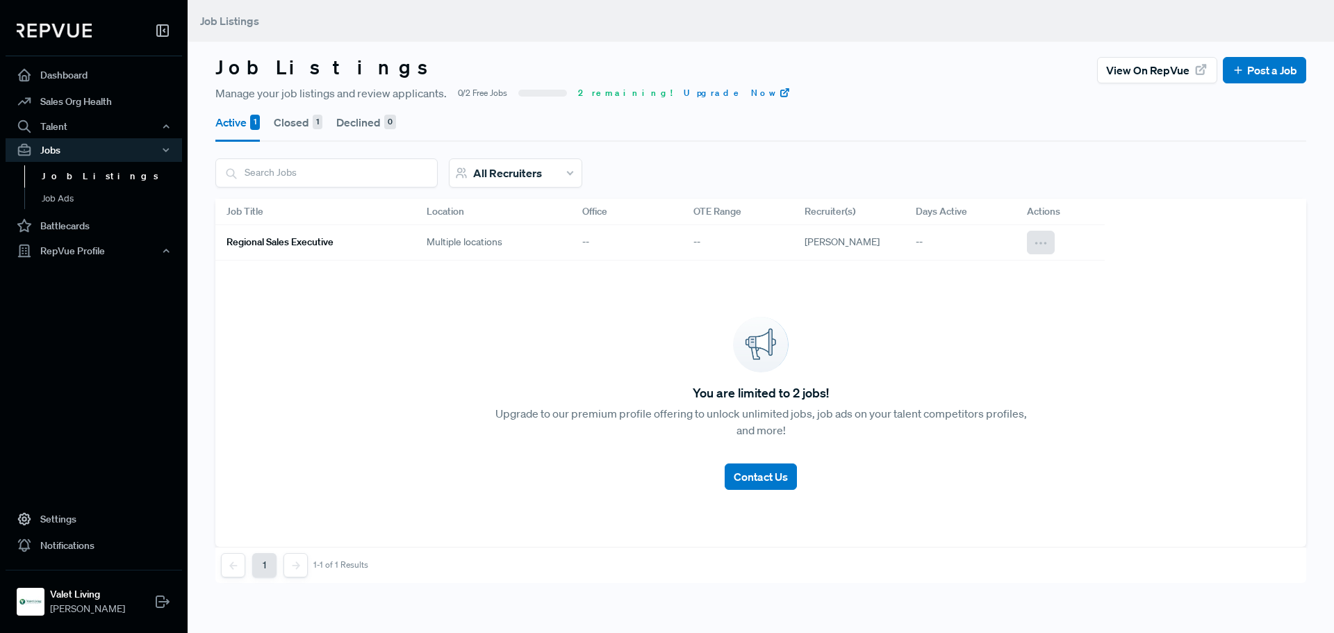
click at [1043, 248] on icon at bounding box center [1040, 243] width 15 height 15
click at [988, 270] on div "Edit" at bounding box center [986, 267] width 133 height 22
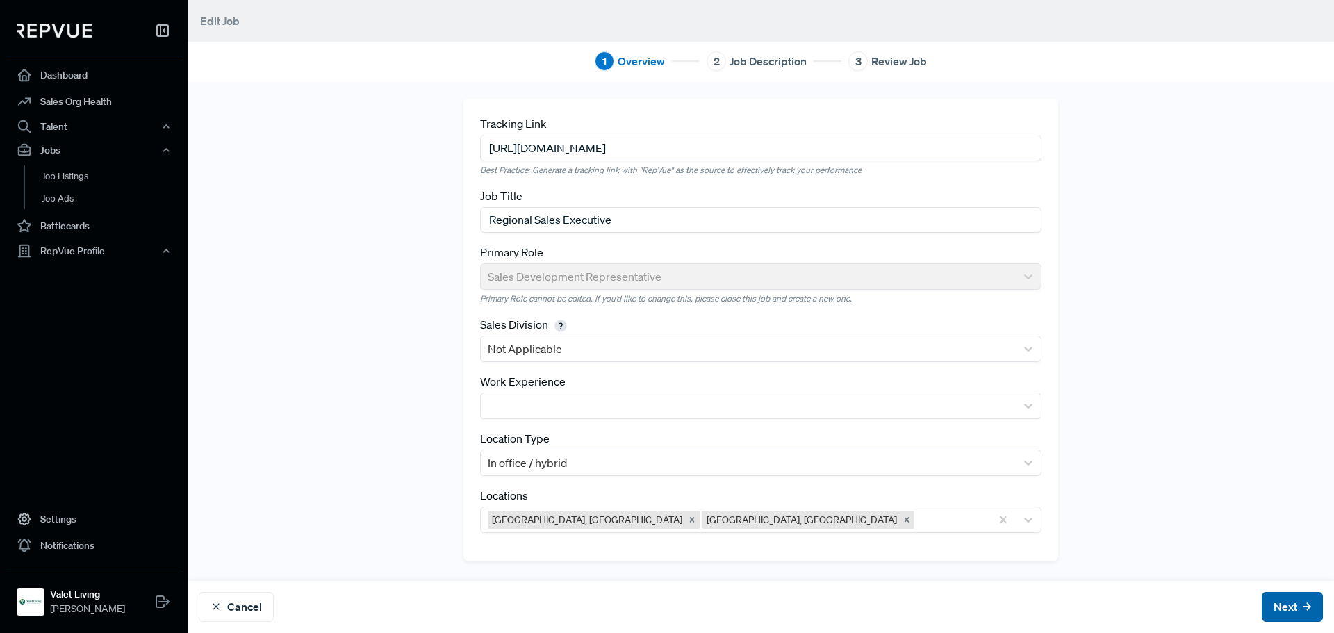
drag, startPoint x: 1252, startPoint y: 604, endPoint x: 1262, endPoint y: 605, distance: 10.5
click at [1262, 604] on button "Next" at bounding box center [1292, 607] width 61 height 30
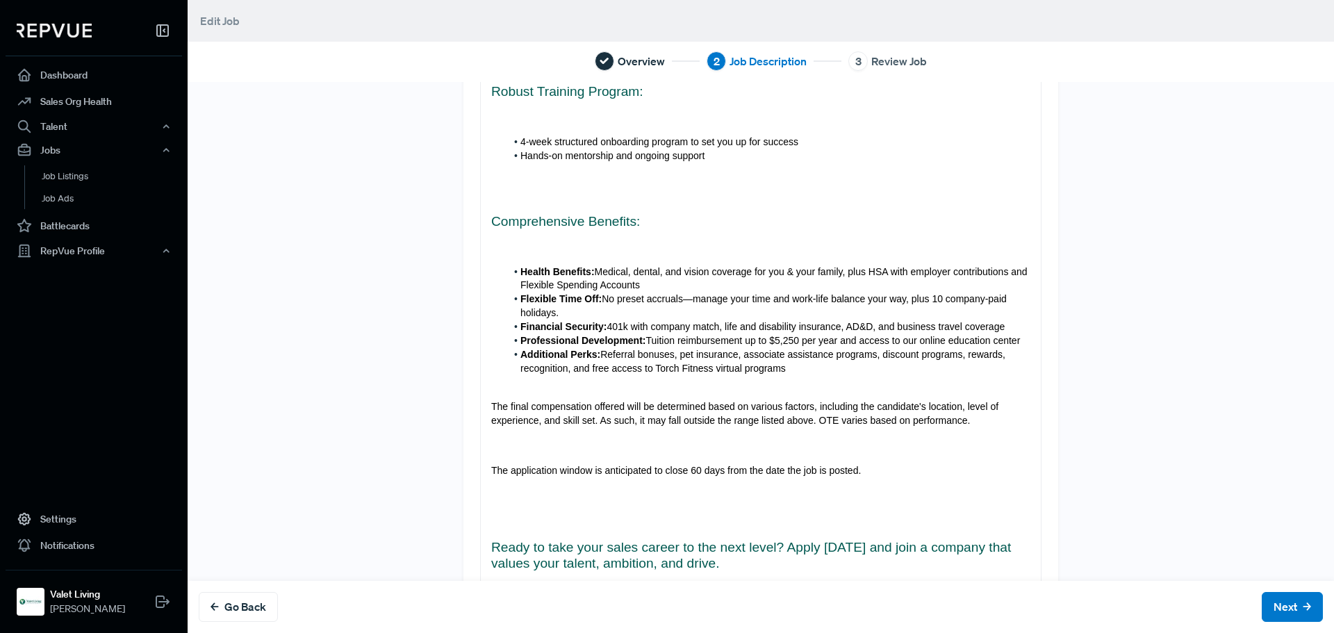
scroll to position [1516, 0]
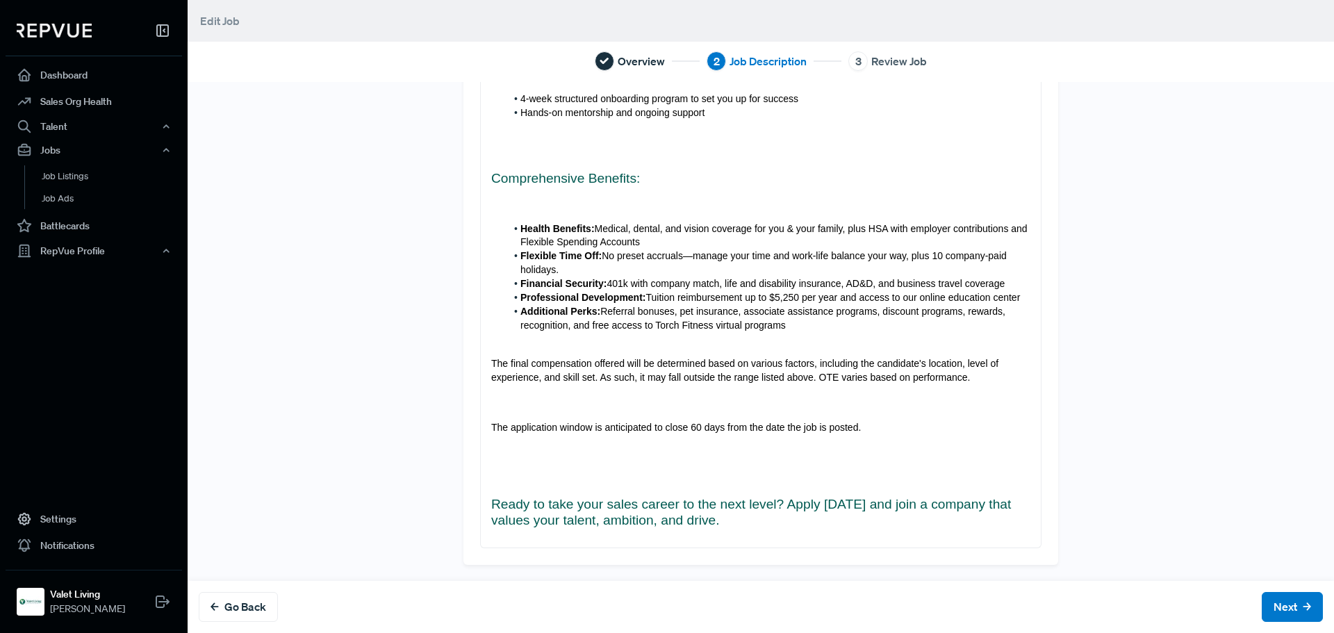
click at [1276, 623] on div "Go Back Next" at bounding box center [761, 607] width 1147 height 52
click at [1270, 616] on button "Next" at bounding box center [1292, 607] width 61 height 30
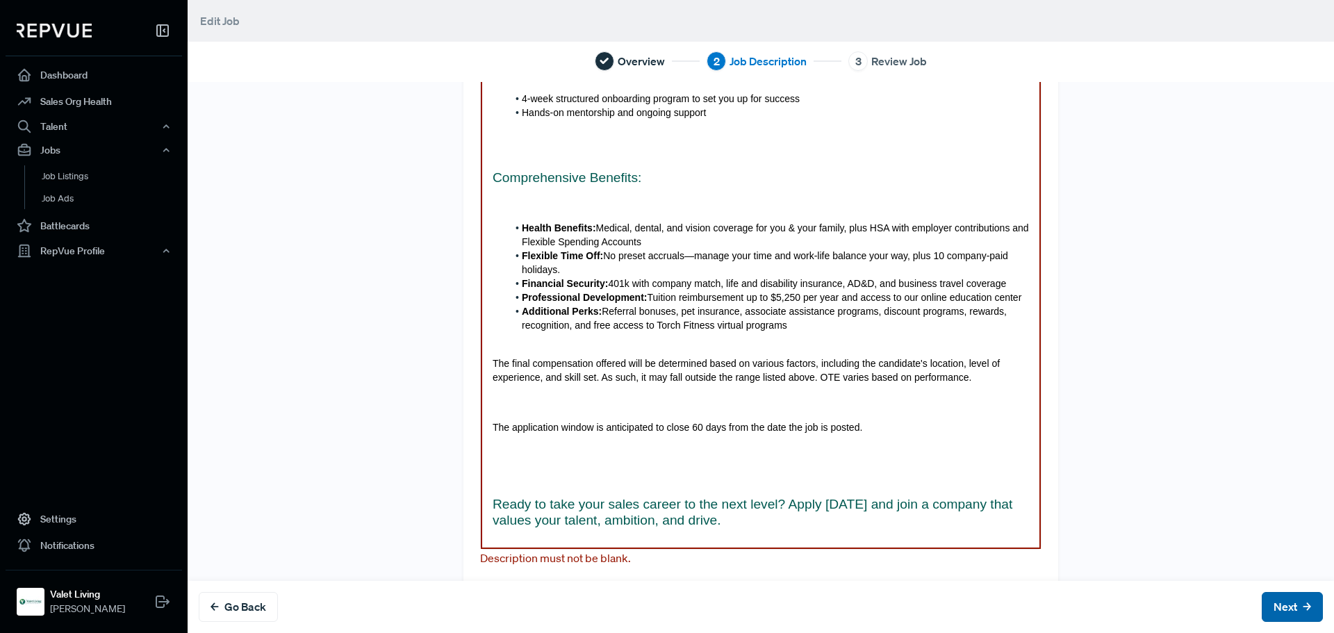
click at [1264, 610] on button "Next" at bounding box center [1292, 607] width 61 height 30
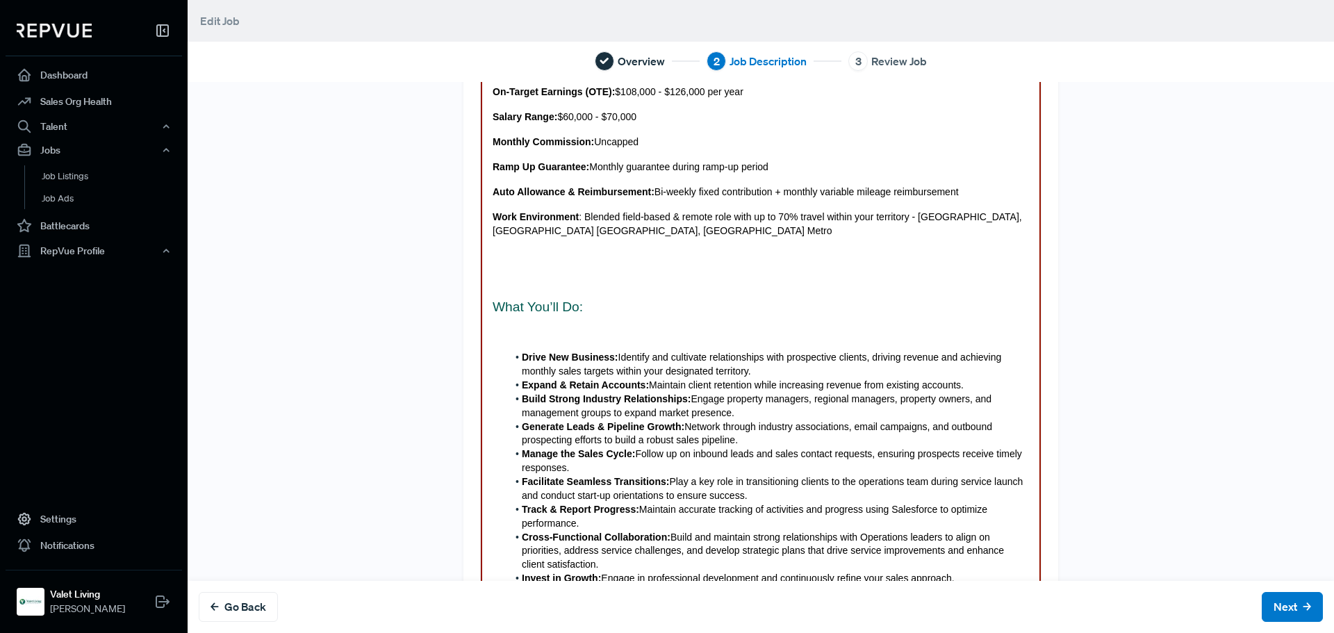
scroll to position [0, 0]
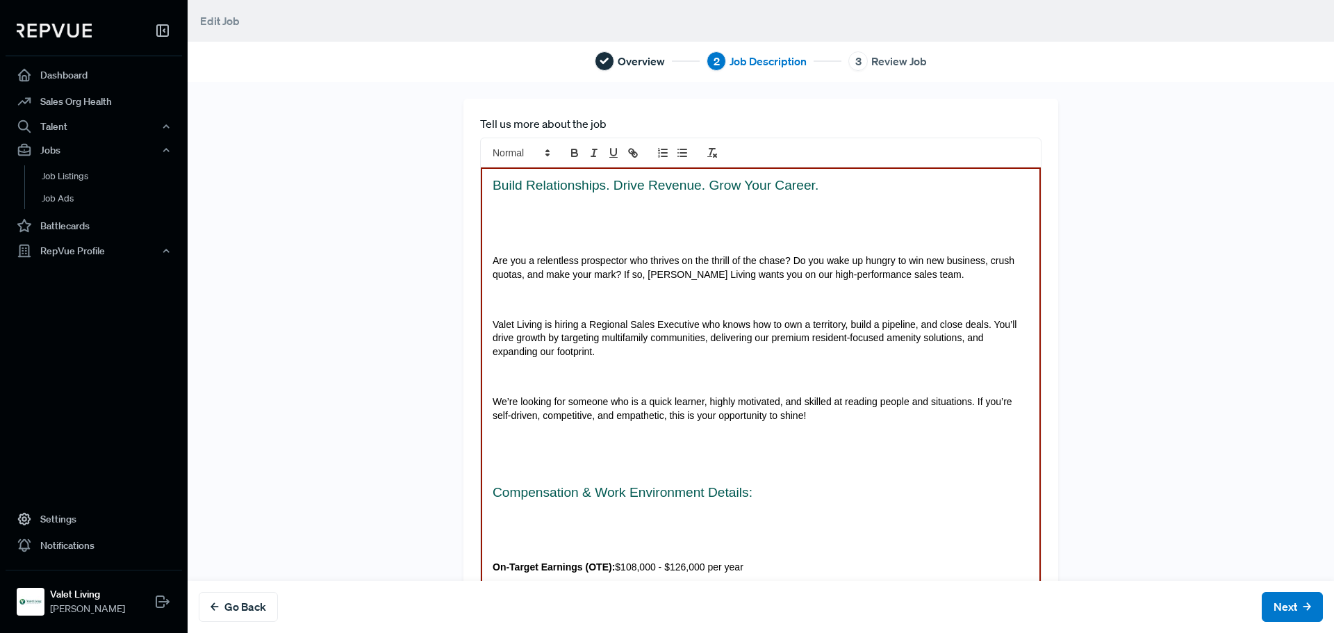
click at [596, 238] on p at bounding box center [761, 236] width 537 height 14
click at [600, 230] on p at bounding box center [761, 236] width 537 height 14
click at [628, 208] on p at bounding box center [761, 211] width 537 height 14
click at [820, 184] on h3 "Build Relationships. Drive Revenue. Grow Your Career." at bounding box center [761, 185] width 537 height 16
click at [1273, 610] on button "Next" at bounding box center [1292, 607] width 61 height 30
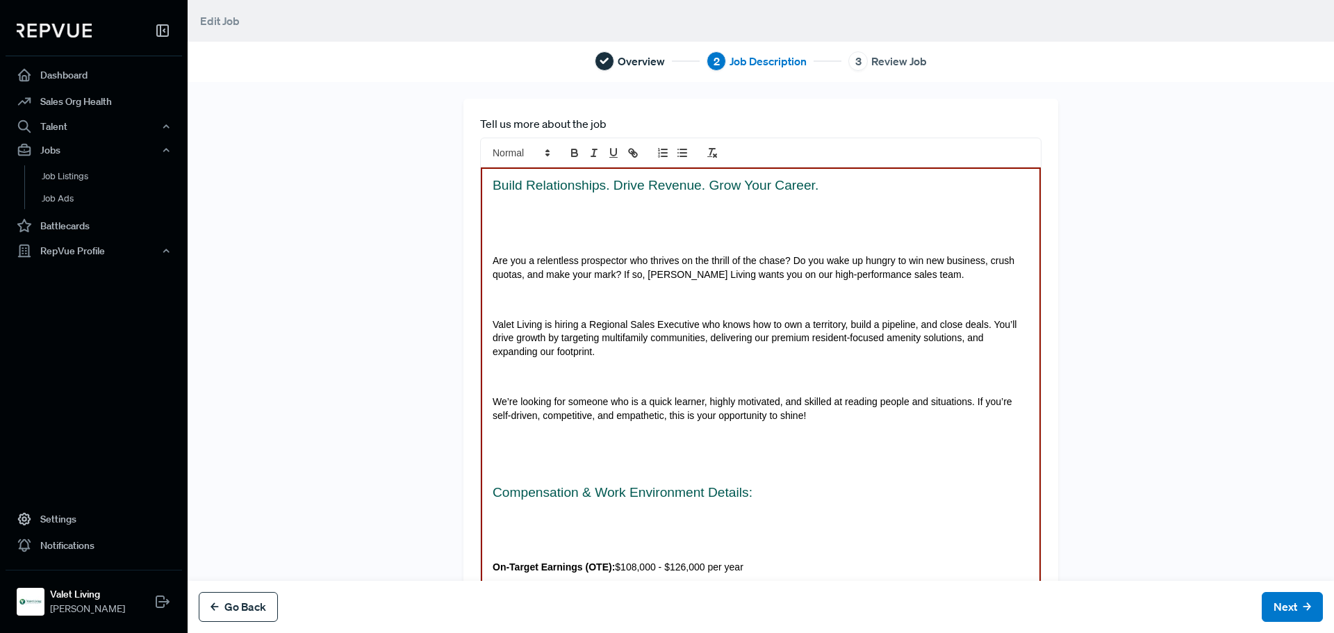
click at [234, 614] on button "Go Back" at bounding box center [238, 607] width 79 height 30
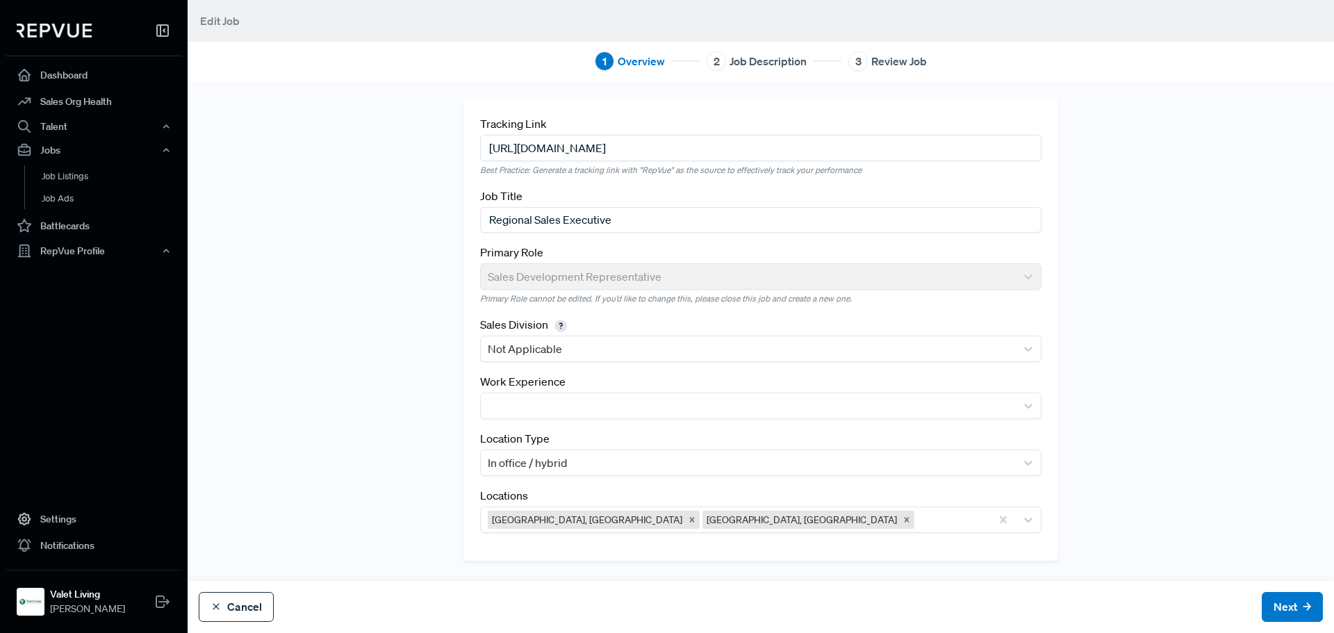
click at [224, 610] on button "Cancel" at bounding box center [236, 607] width 75 height 30
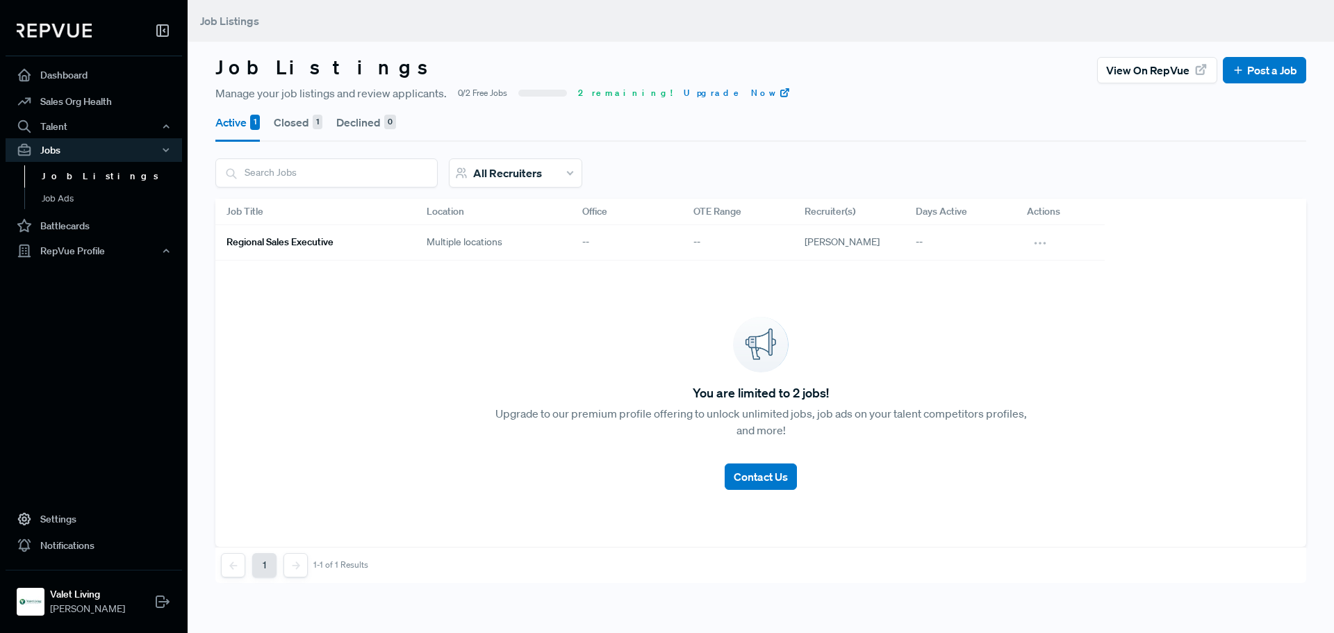
click at [299, 127] on button "Closed 1" at bounding box center [298, 122] width 49 height 39
click at [242, 125] on button "Active 1" at bounding box center [237, 122] width 44 height 39
